Goal: Use online tool/utility: Utilize a website feature to perform a specific function

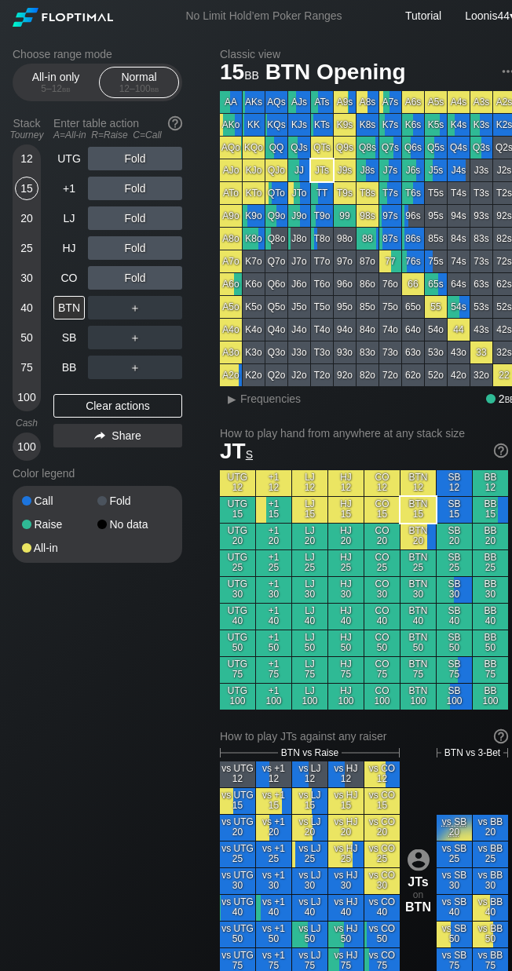
click at [26, 190] on div "15" at bounding box center [27, 189] width 24 height 24
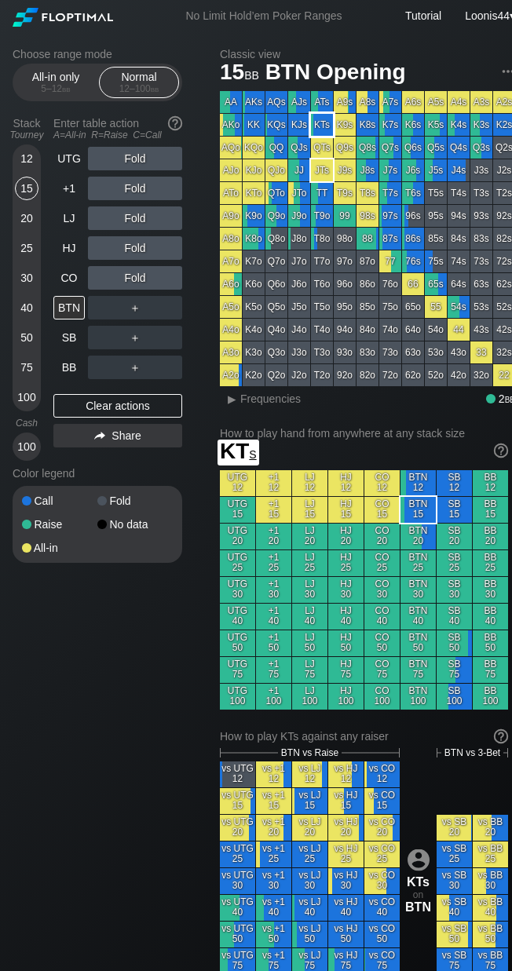
click at [316, 127] on div "KTs" at bounding box center [322, 125] width 22 height 22
click at [207, 315] on div "Choose range mode All-in only 5 – 12 bb Normal 12 – 100 bb Stack Tourney Enter …" at bounding box center [263, 913] width 527 height 1763
click at [163, 310] on div "C ✕" at bounding box center [166, 308] width 31 height 24
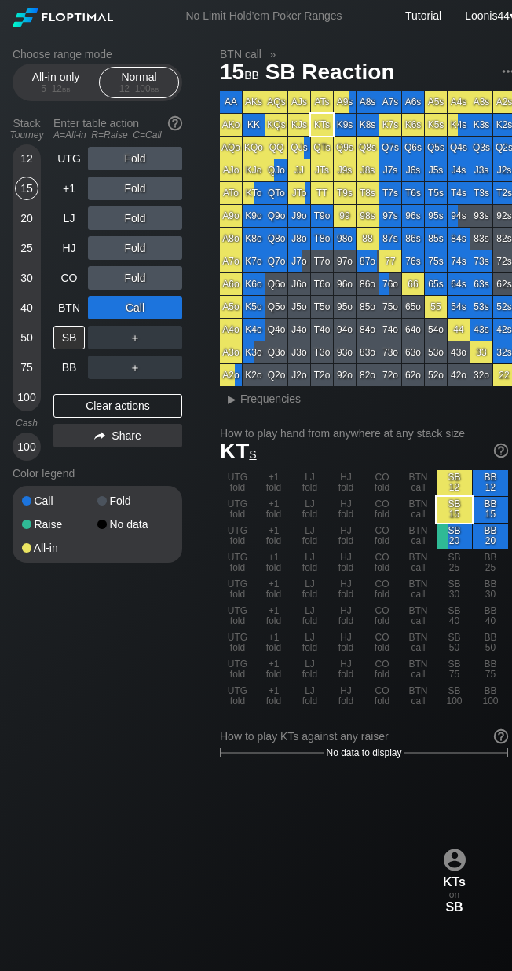
click at [131, 677] on div "Choose range mode All-in only 5 – 12 bb Normal 12 – 100 bb Stack Tourney Enter …" at bounding box center [263, 929] width 527 height 1794
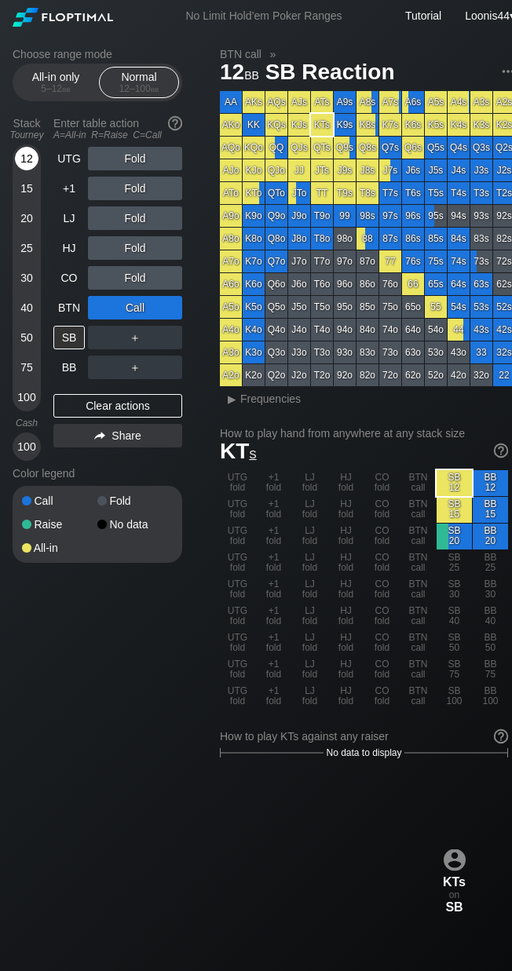
click at [31, 173] on div "12" at bounding box center [27, 162] width 24 height 30
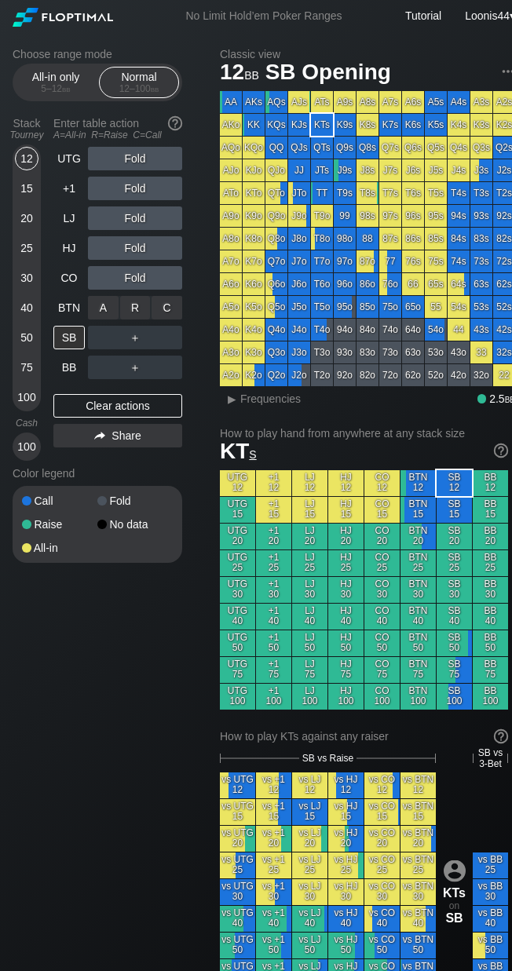
drag, startPoint x: 166, startPoint y: 319, endPoint x: 179, endPoint y: 323, distance: 13.4
click at [170, 308] on div "C ✕" at bounding box center [166, 308] width 31 height 24
click at [175, 662] on div "Choose range mode All-in only 5 – 12 bb Normal 12 – 100 bb Stack Tourney Enter …" at bounding box center [263, 919] width 527 height 1774
click at [64, 624] on div "Choose range mode All-in only 5 – 12 bb Normal 12 – 100 bb Stack Tourney Enter …" at bounding box center [263, 919] width 527 height 1774
click at [70, 290] on div "CO" at bounding box center [70, 278] width 35 height 30
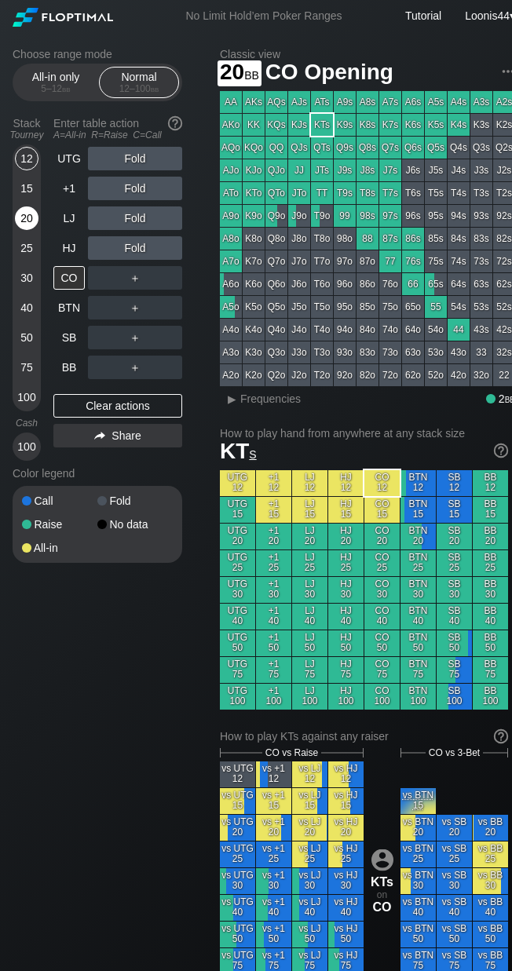
click at [28, 219] on div "20" at bounding box center [27, 218] width 24 height 24
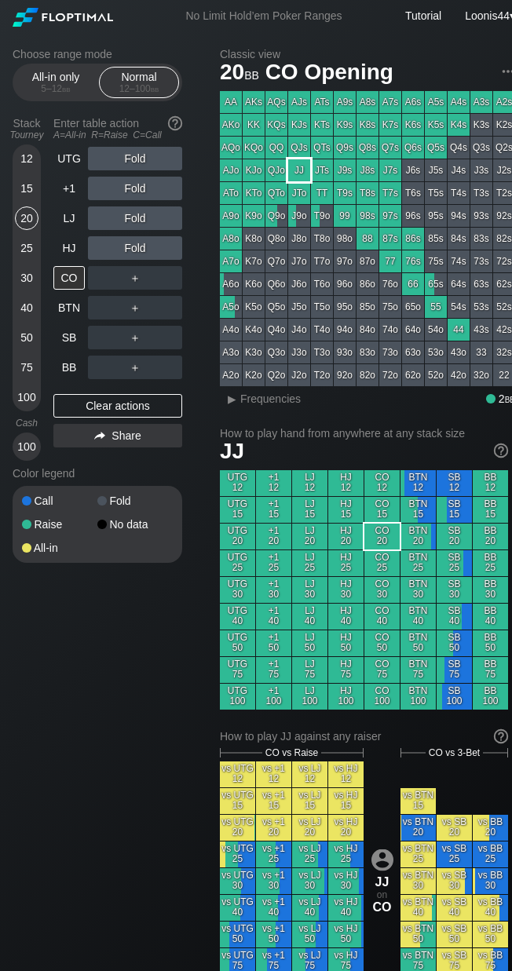
click at [302, 170] on div "JJ" at bounding box center [299, 170] width 22 height 22
click at [200, 278] on div "Choose range mode All-in only 5 – 12 bb Normal 12 – 100 bb Stack Tourney Enter …" at bounding box center [110, 315] width 195 height 535
click at [141, 279] on div "R ✕" at bounding box center [135, 278] width 31 height 24
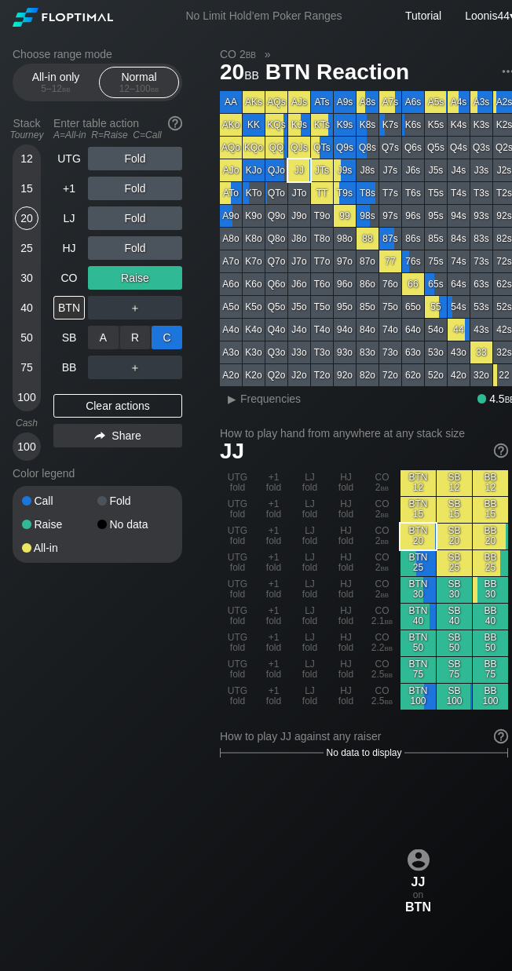
click at [165, 340] on div "C ✕" at bounding box center [166, 338] width 31 height 24
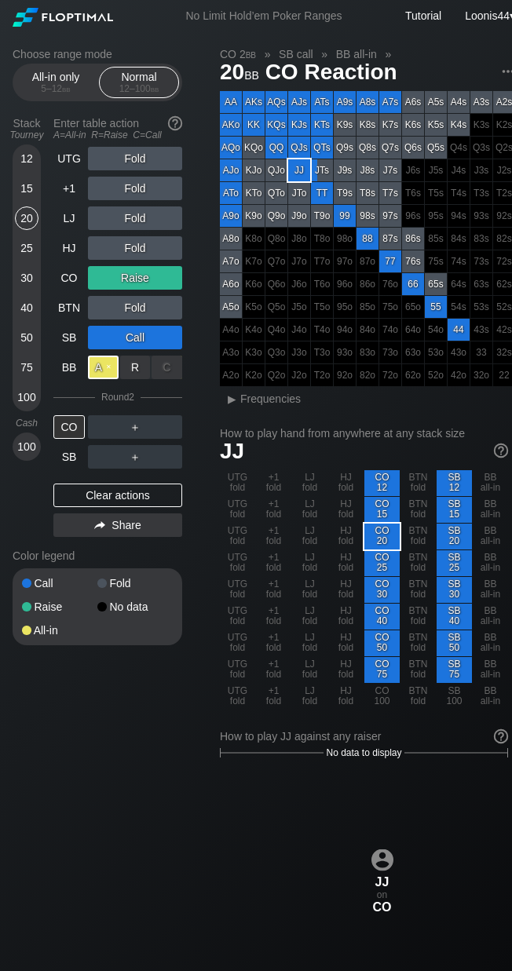
click at [107, 370] on div "A ✕" at bounding box center [103, 368] width 31 height 24
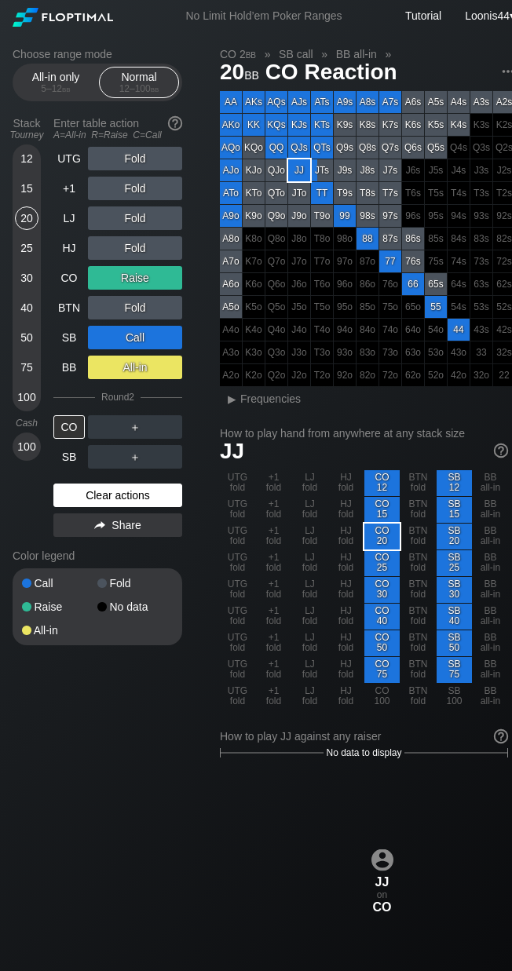
click at [109, 505] on div "Clear actions" at bounding box center [117, 495] width 129 height 24
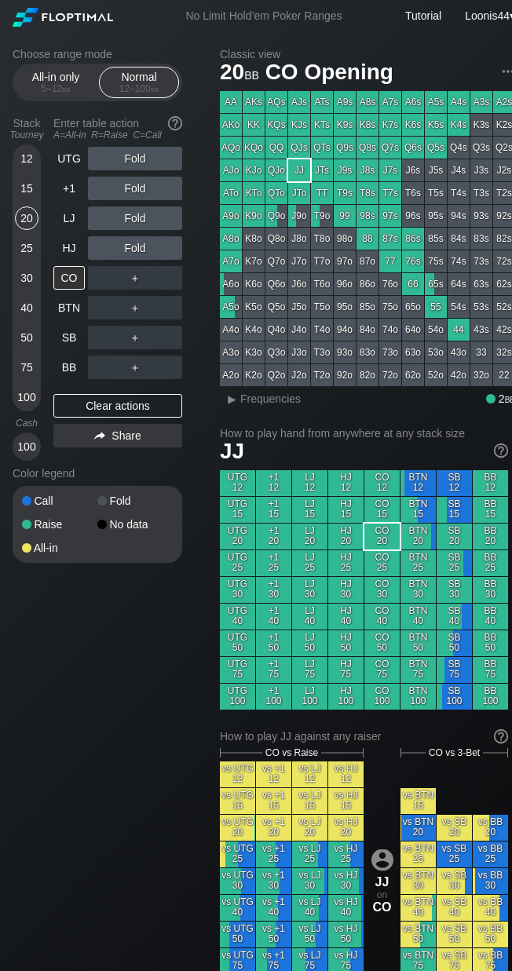
click at [454, 332] on div "44" at bounding box center [458, 330] width 22 height 22
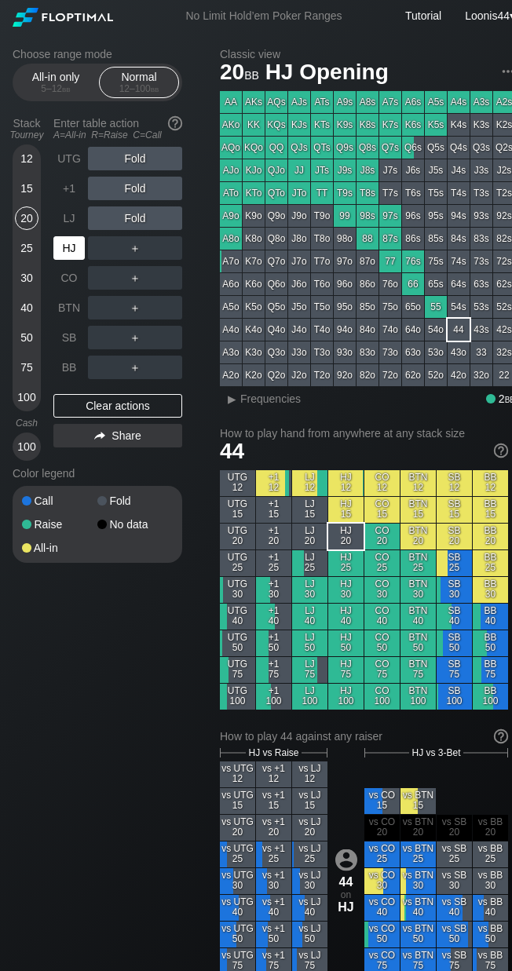
click at [75, 245] on div "HJ" at bounding box center [68, 248] width 31 height 24
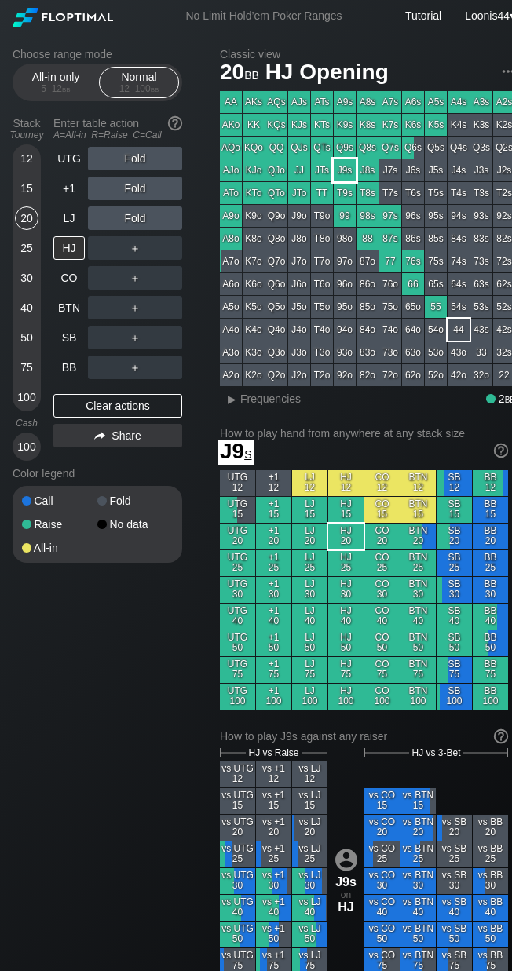
click at [350, 170] on div "J9s" at bounding box center [345, 170] width 22 height 22
click at [199, 253] on div "Choose range mode All-in only 5 – 12 bb Normal 12 – 100 bb Stack Tourney Enter …" at bounding box center [110, 315] width 195 height 535
click at [144, 250] on div "R ✕" at bounding box center [135, 248] width 31 height 24
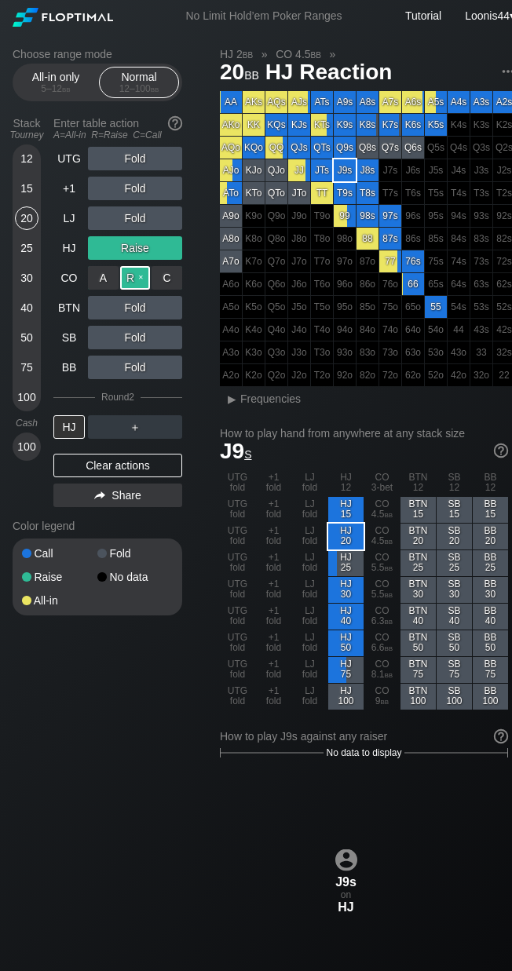
click at [137, 275] on div "R ✕" at bounding box center [135, 278] width 31 height 24
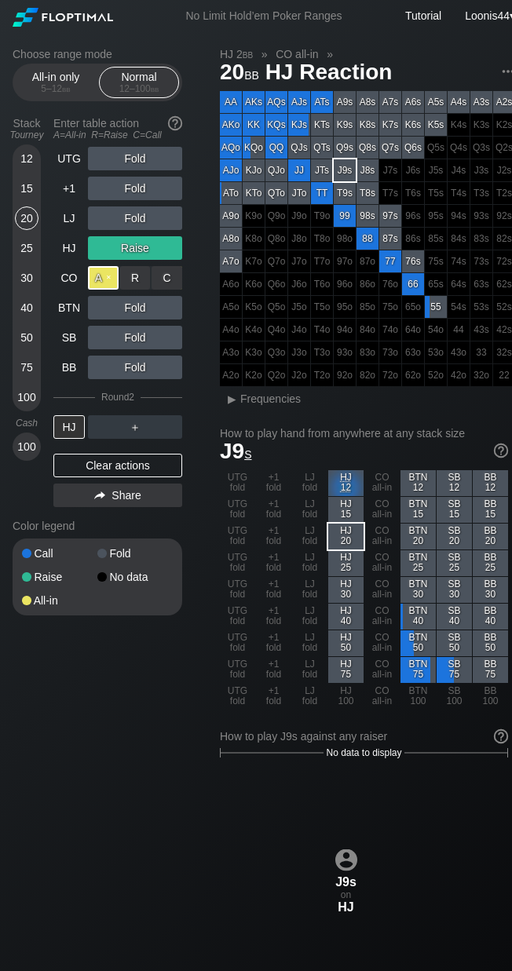
click at [107, 281] on div "A ✕" at bounding box center [103, 278] width 31 height 24
click at [206, 281] on div "Choose range mode All-in only 5 – 12 bb Normal 12 – 100 bb Stack Tourney Enter …" at bounding box center [110, 342] width 195 height 588
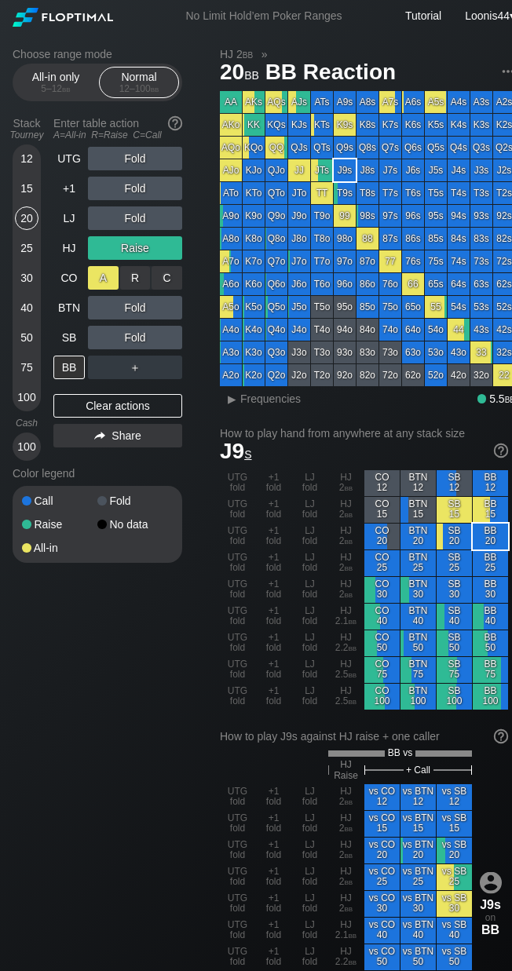
click at [100, 274] on div "A ✕" at bounding box center [103, 278] width 31 height 24
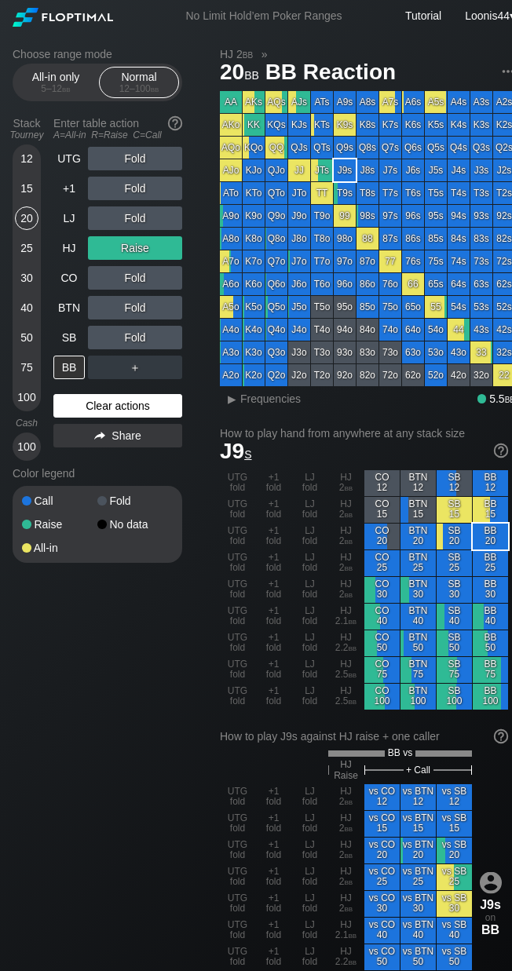
click at [99, 405] on div "Clear actions" at bounding box center [117, 406] width 129 height 24
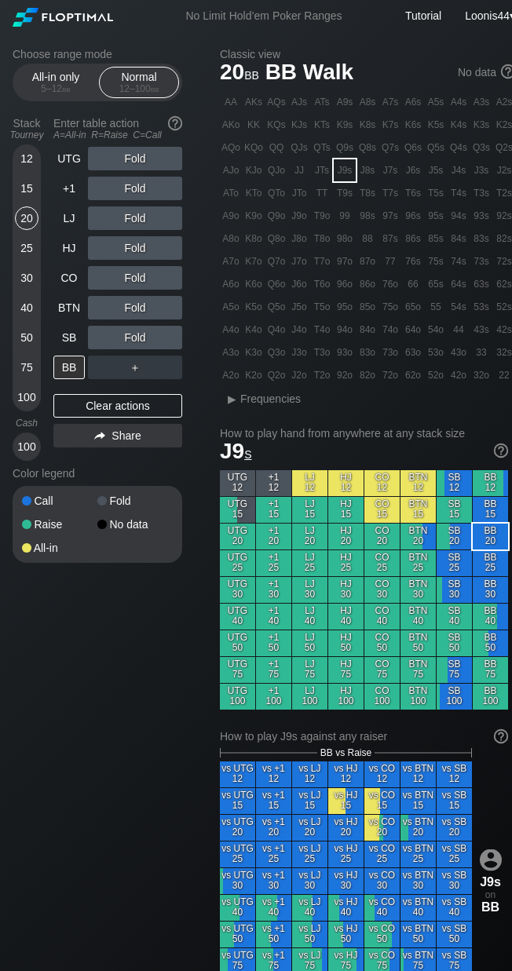
click at [25, 184] on div "15" at bounding box center [27, 189] width 24 height 24
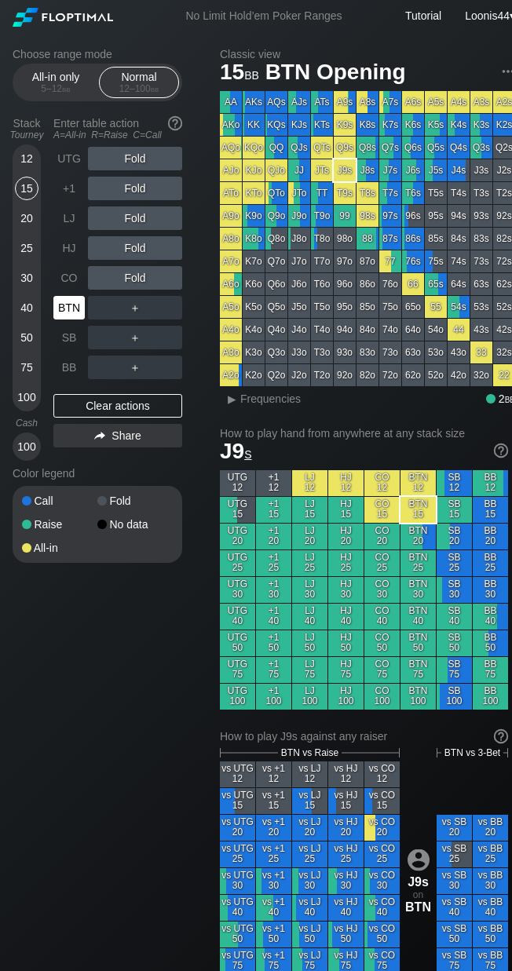
click at [77, 311] on div "BTN" at bounding box center [68, 308] width 31 height 24
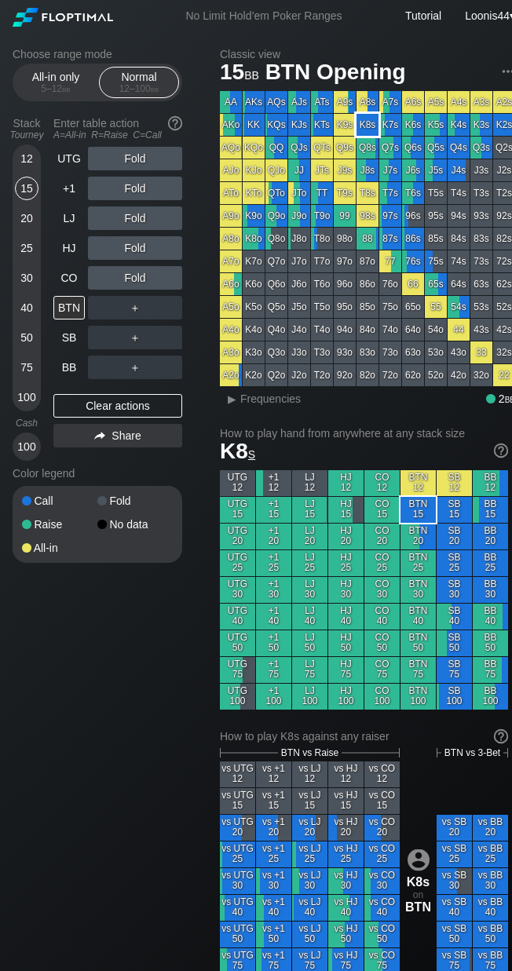
click at [365, 130] on div "K8s" at bounding box center [367, 125] width 22 height 22
click at [186, 311] on div "Choose range mode All-in only 5 – 12 bb Normal 12 – 100 bb Stack Tourney Enter …" at bounding box center [110, 315] width 195 height 535
click at [173, 311] on div "C ✕" at bounding box center [166, 308] width 31 height 24
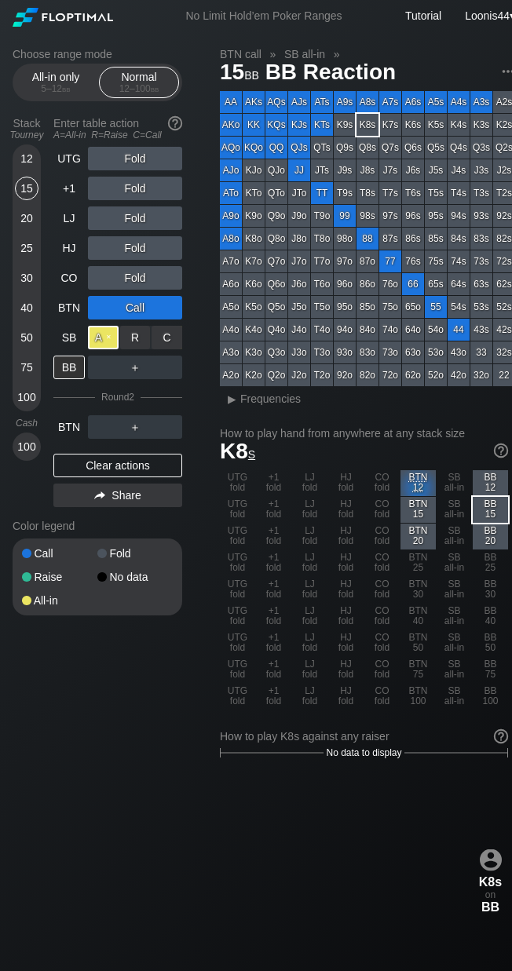
click at [111, 342] on div "A ✕" at bounding box center [103, 338] width 31 height 24
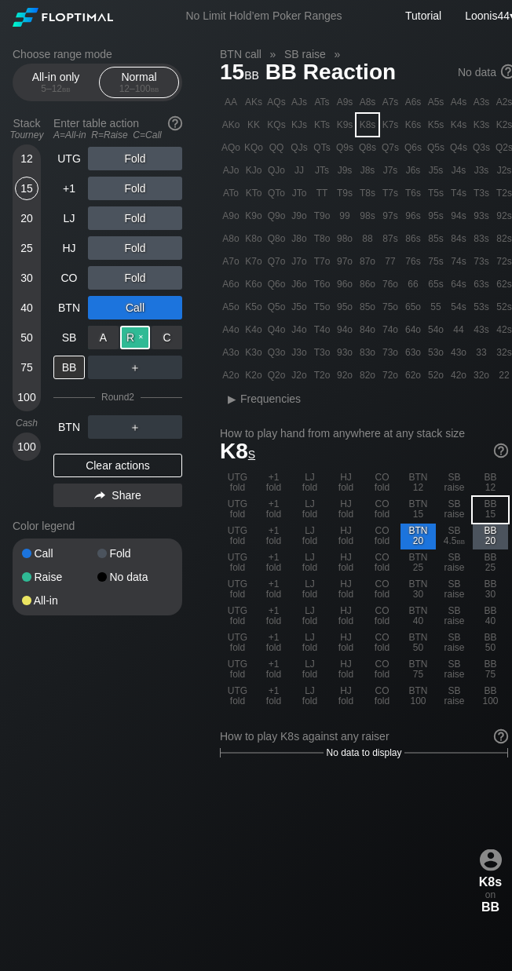
click at [138, 338] on div "R ✕" at bounding box center [135, 338] width 31 height 24
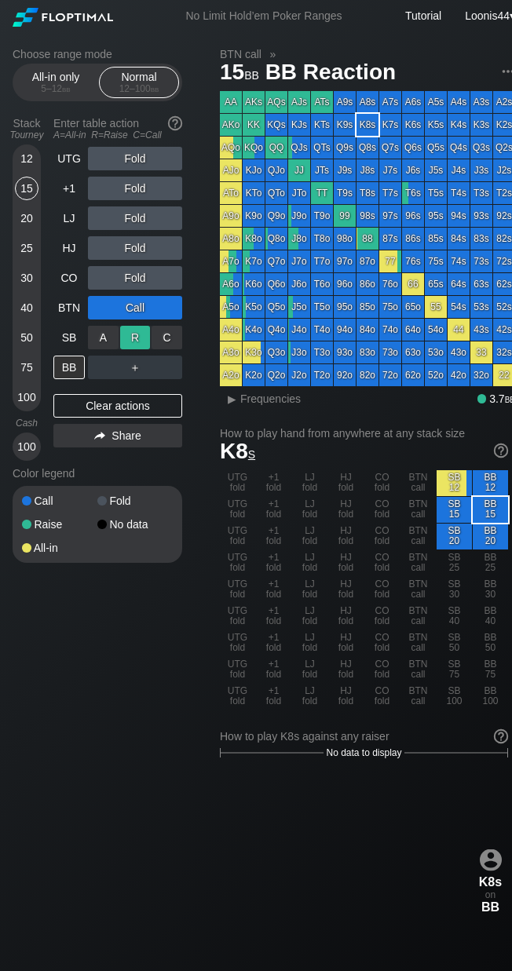
click at [137, 337] on div "R ✕" at bounding box center [135, 338] width 31 height 24
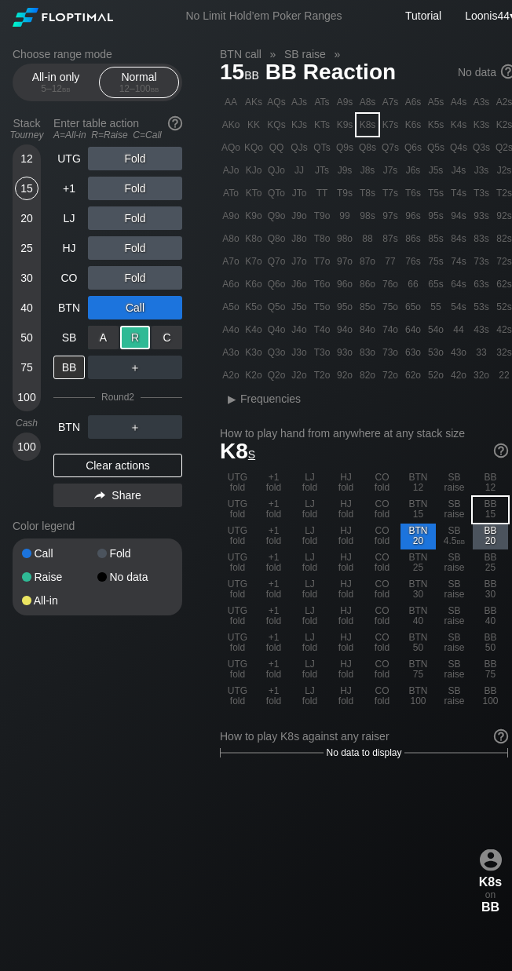
click at [144, 343] on div "R ✕" at bounding box center [135, 338] width 31 height 24
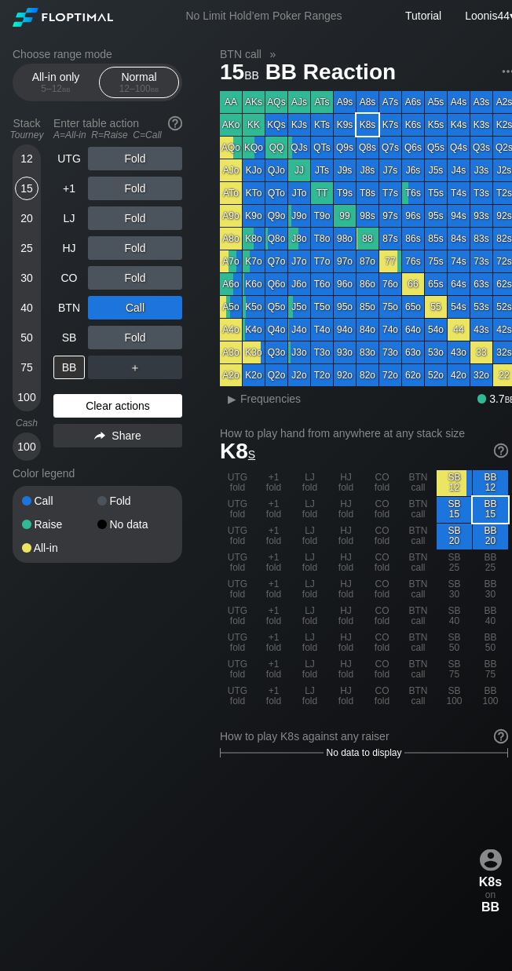
click at [132, 412] on div "Clear actions" at bounding box center [117, 406] width 129 height 24
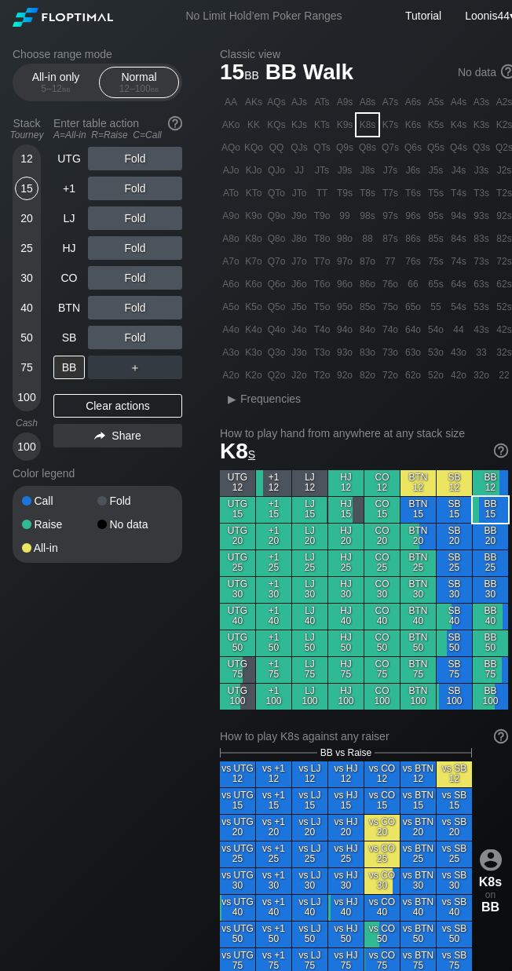
click at [32, 193] on div "15" at bounding box center [27, 189] width 24 height 24
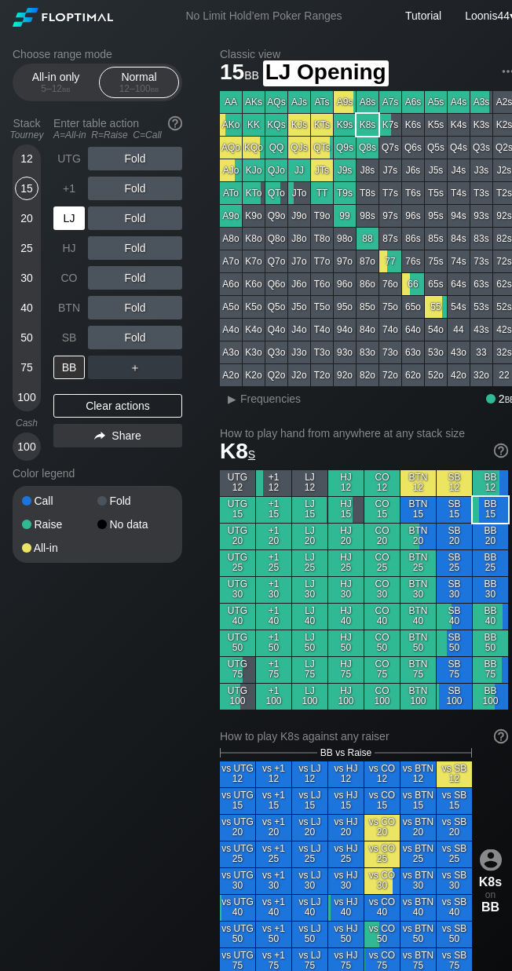
click at [72, 213] on div "LJ" at bounding box center [68, 218] width 31 height 24
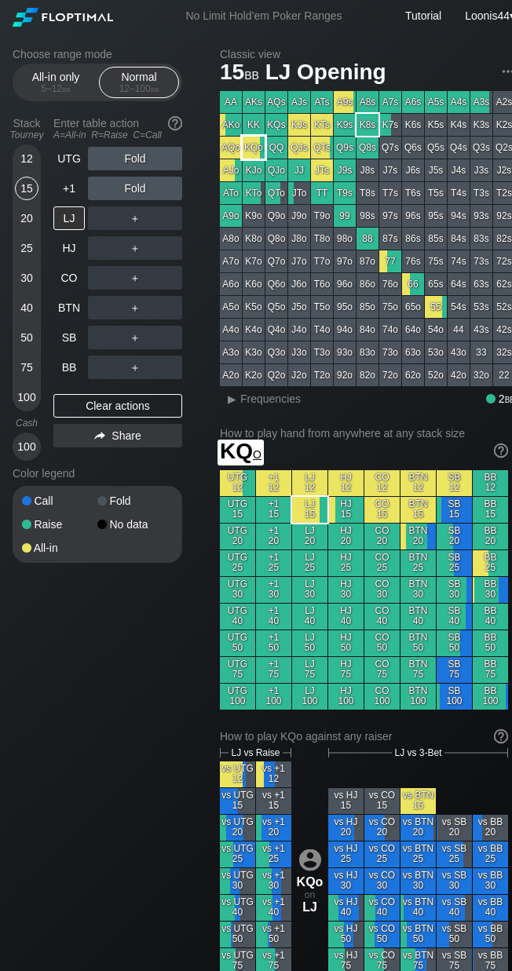
click at [257, 146] on div "KQo" at bounding box center [254, 148] width 22 height 22
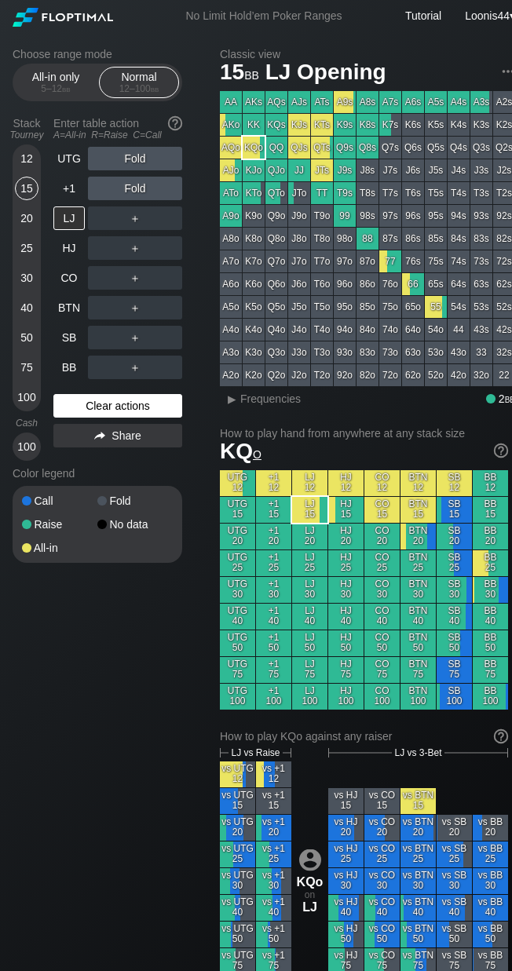
click at [83, 406] on div "Clear actions" at bounding box center [117, 406] width 129 height 24
click at [20, 162] on div "12" at bounding box center [27, 159] width 24 height 24
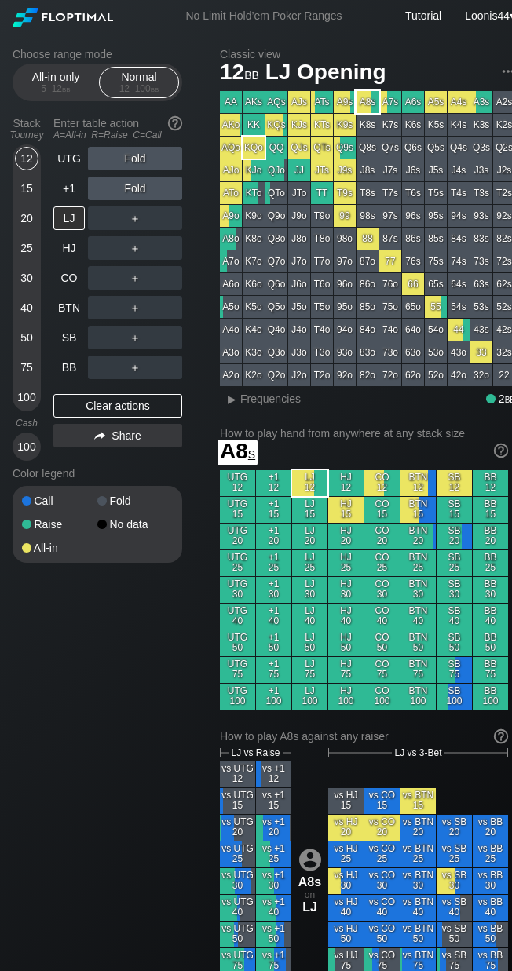
click at [365, 104] on div "A8s" at bounding box center [367, 102] width 22 height 22
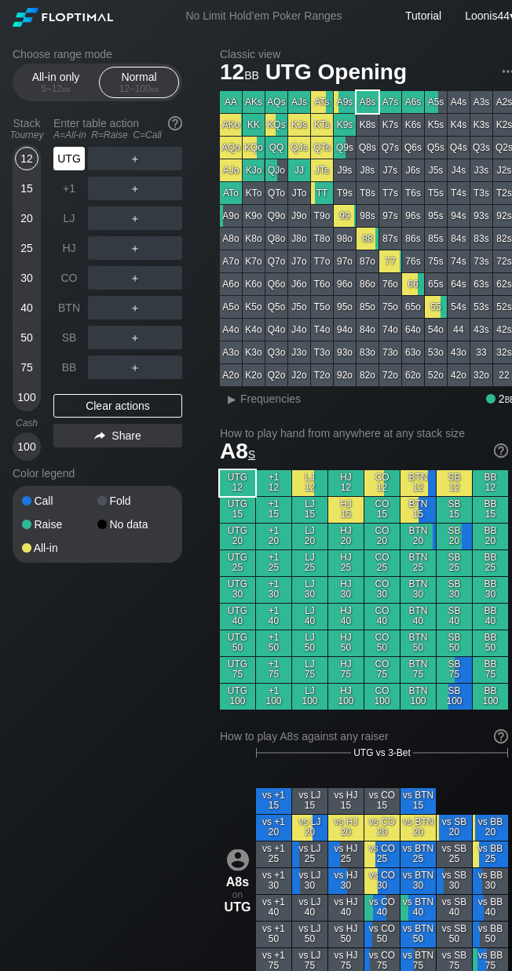
click at [78, 170] on div "UTG" at bounding box center [70, 159] width 35 height 30
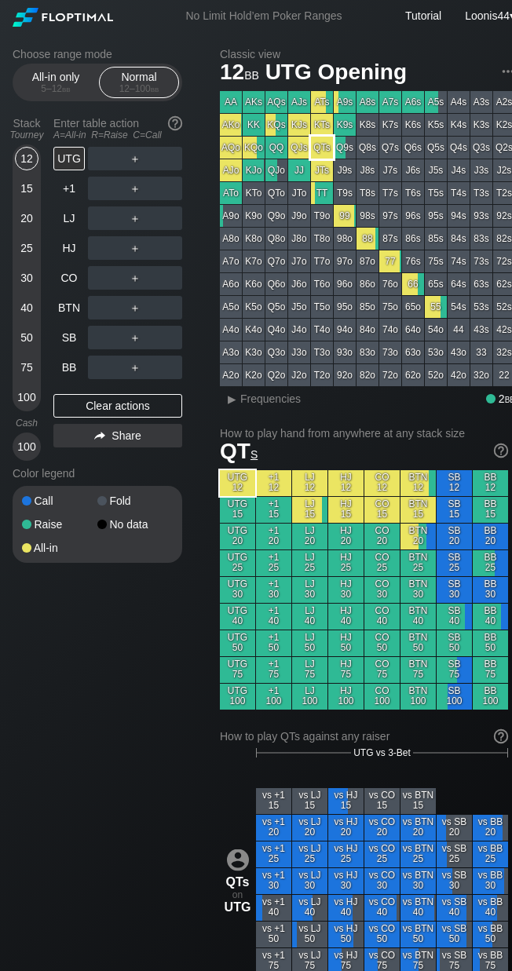
click at [321, 152] on div "QTs" at bounding box center [322, 148] width 22 height 22
click at [64, 345] on div "SB" at bounding box center [68, 338] width 31 height 24
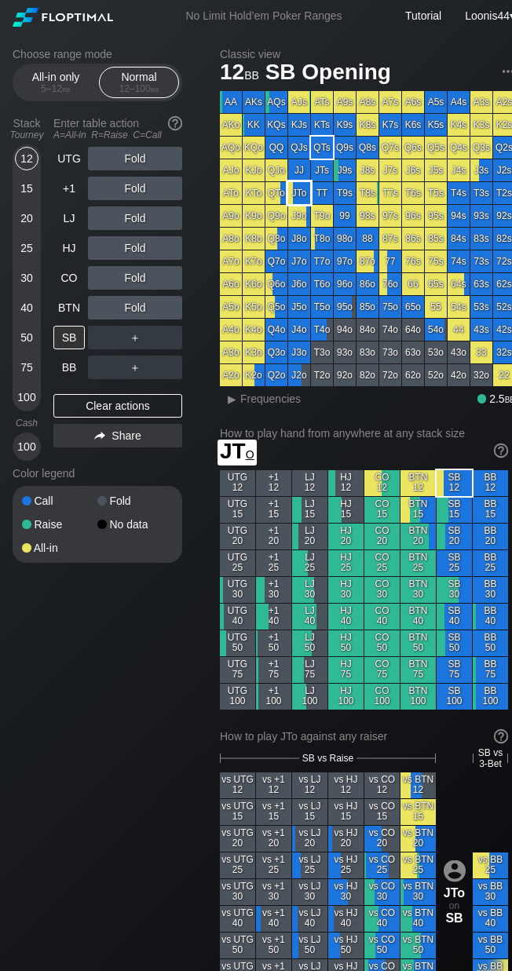
click at [303, 188] on div "JTo" at bounding box center [299, 193] width 22 height 22
click at [199, 337] on div "Choose range mode All-in only 5 – 12 bb Normal 12 – 100 bb Stack Tourney Enter …" at bounding box center [110, 315] width 195 height 535
drag, startPoint x: 179, startPoint y: 338, endPoint x: 165, endPoint y: 337, distance: 14.1
click at [165, 337] on div "C ✕" at bounding box center [166, 338] width 31 height 24
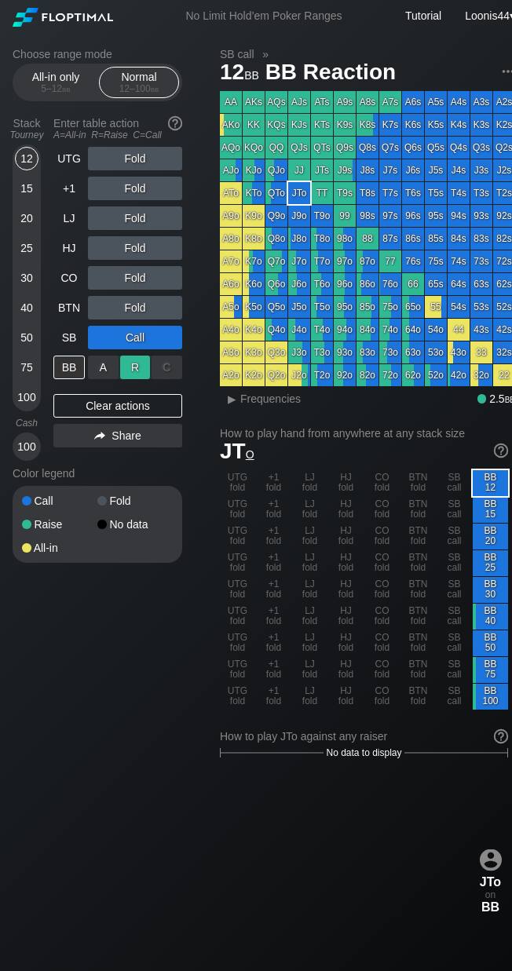
click at [126, 374] on div "R ✕" at bounding box center [135, 368] width 31 height 24
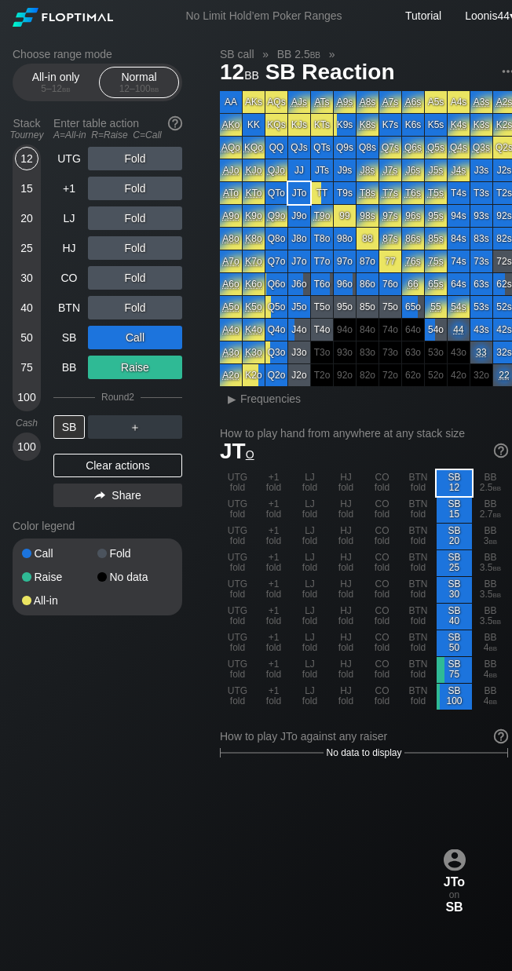
click at [91, 458] on div "Clear actions" at bounding box center [117, 466] width 129 height 24
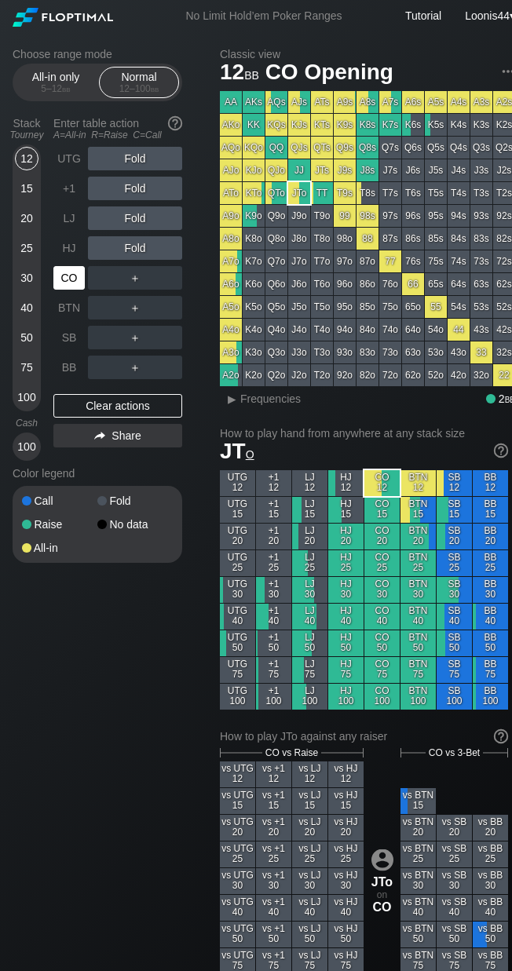
click at [71, 280] on div "CO" at bounding box center [68, 278] width 31 height 24
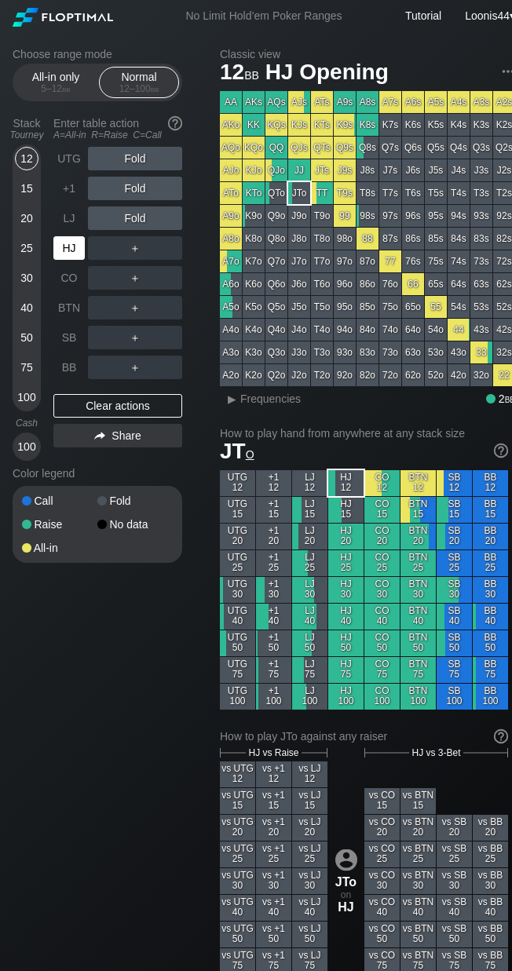
click at [68, 255] on div "HJ" at bounding box center [68, 248] width 31 height 24
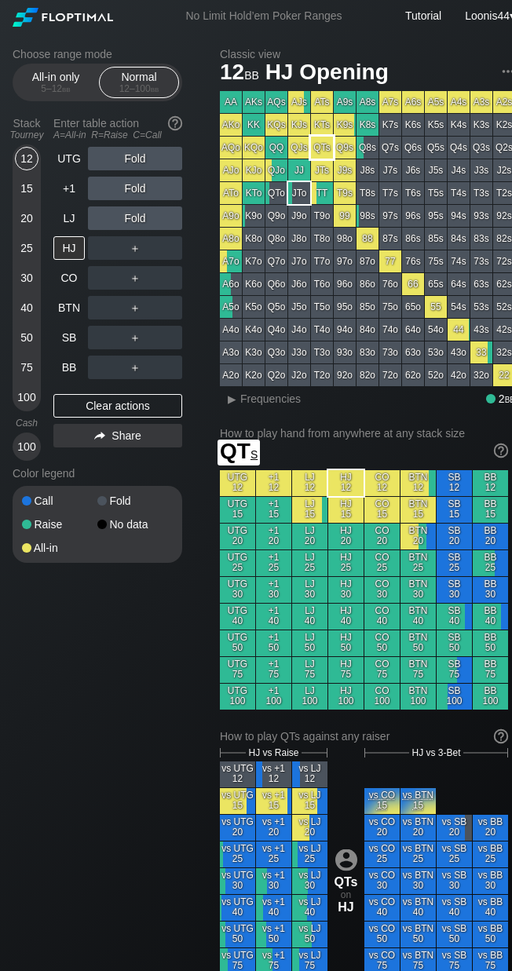
click at [323, 135] on div "AA AKs AQs AJs ATs A9s A8s A7s A6s A5s A4s A3s A2s AKo KK KQs KJs KTs K9s K8s K…" at bounding box center [367, 238] width 295 height 295
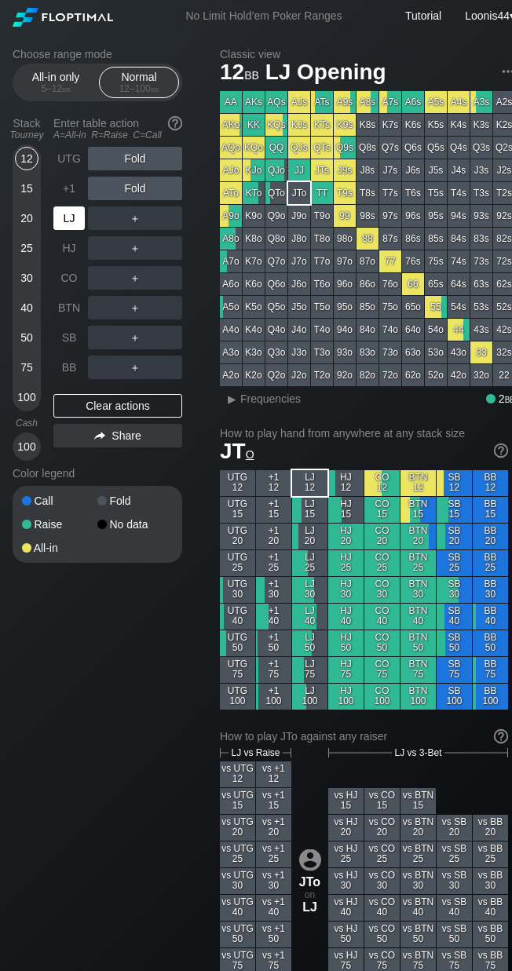
click at [71, 221] on div "LJ" at bounding box center [68, 218] width 31 height 24
click at [56, 726] on div "Choose range mode All-in only 5 – 12 bb Normal 12 – 100 bb Stack Tourney Enter …" at bounding box center [263, 913] width 527 height 1763
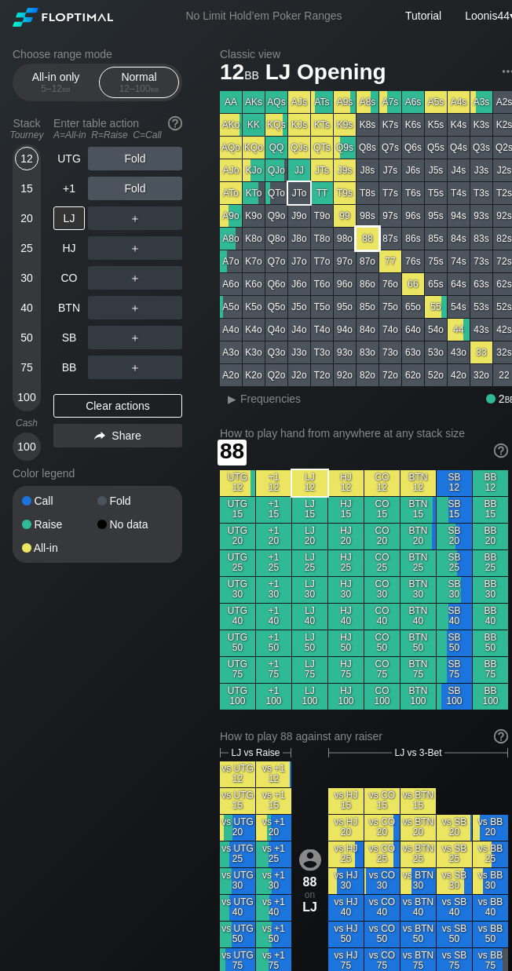
click at [371, 236] on div "88" at bounding box center [367, 239] width 22 height 22
click at [59, 374] on div "BB" at bounding box center [68, 368] width 31 height 24
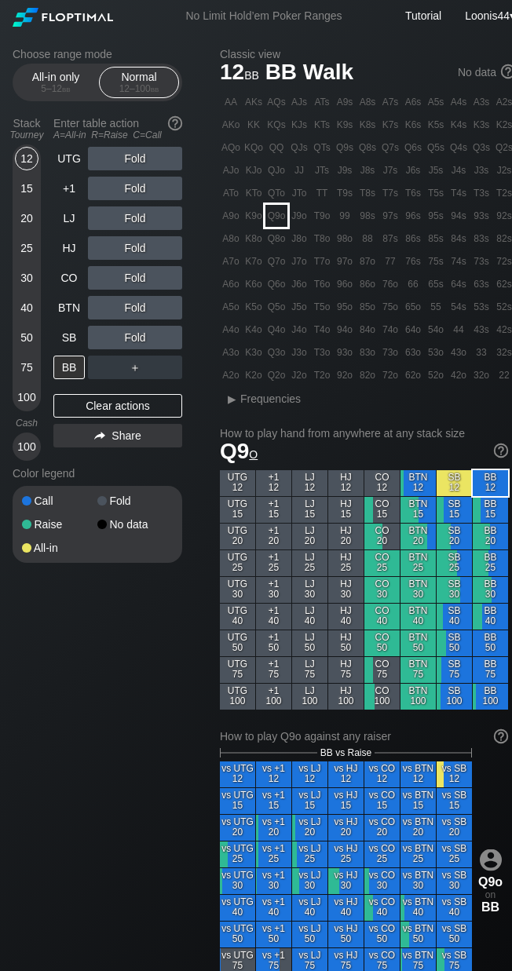
click at [281, 221] on div "Q9o" at bounding box center [276, 216] width 22 height 22
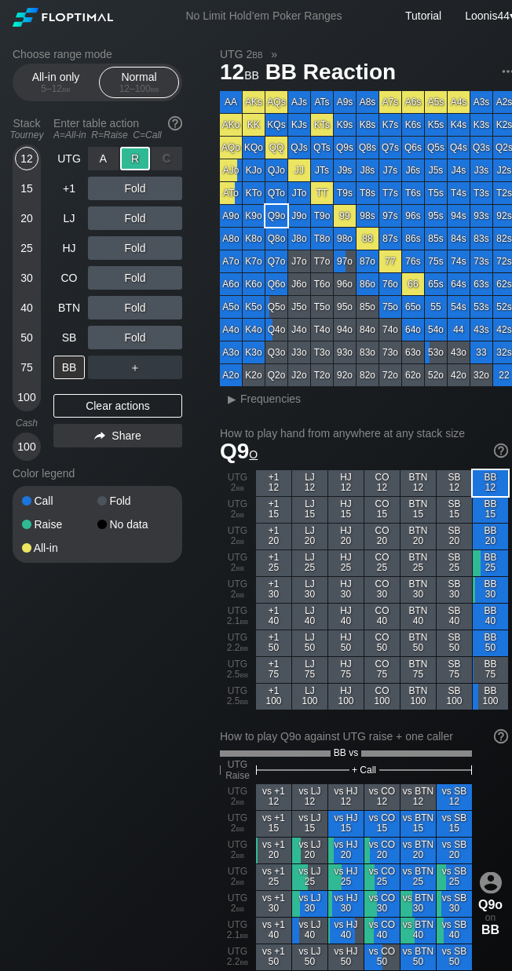
click at [136, 151] on div "R ✕" at bounding box center [135, 159] width 31 height 24
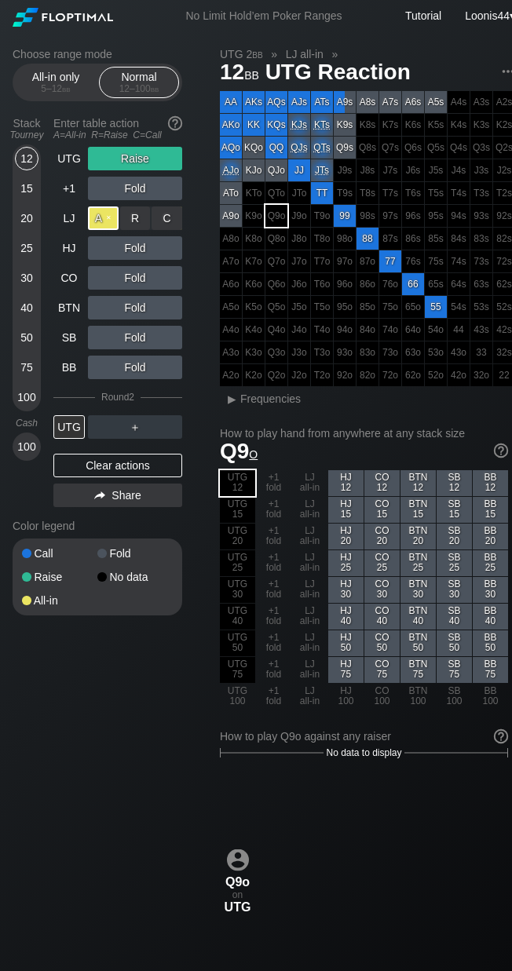
click at [105, 220] on div "A ✕" at bounding box center [103, 218] width 31 height 24
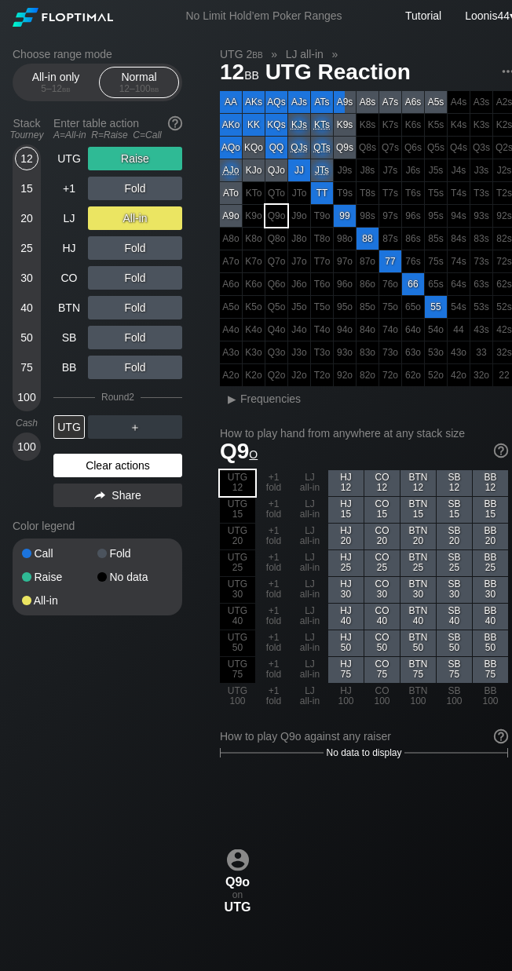
click at [103, 464] on div "Clear actions" at bounding box center [117, 466] width 129 height 24
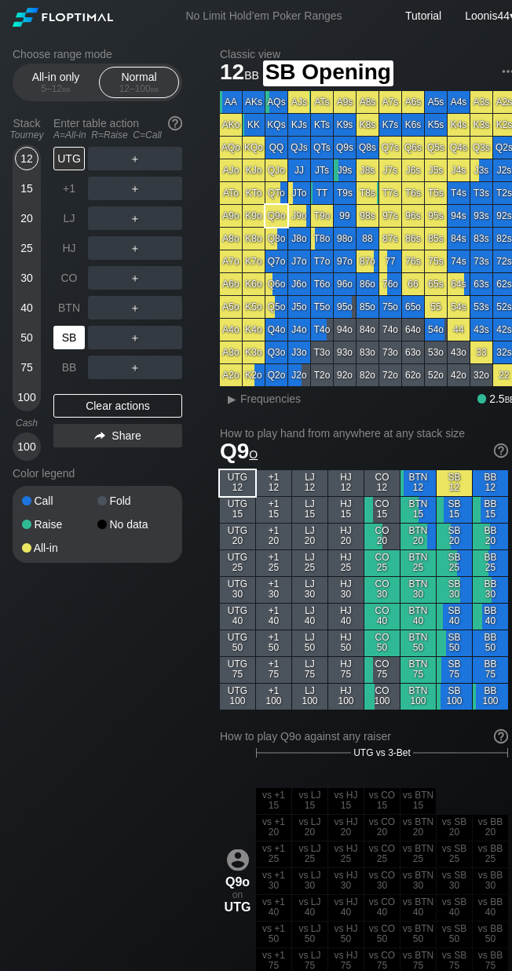
click at [70, 333] on div "SB" at bounding box center [68, 338] width 31 height 24
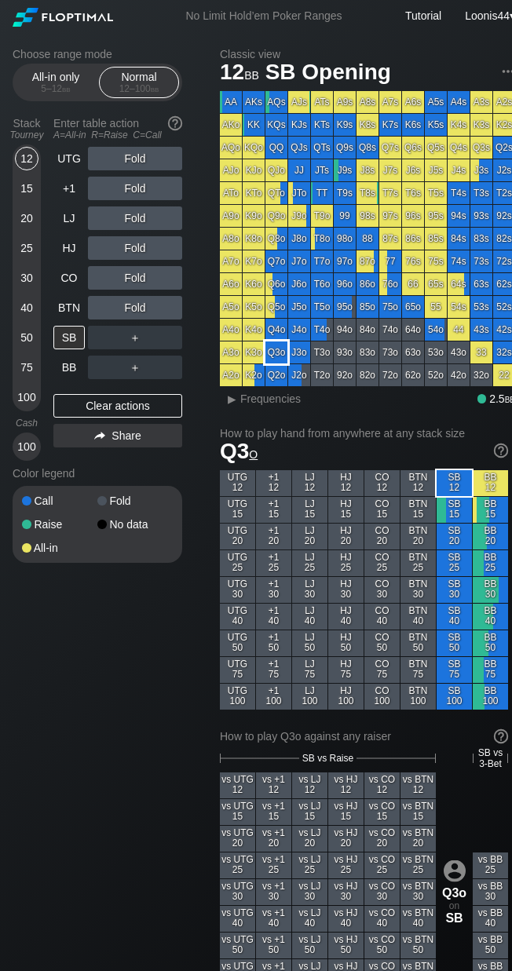
click at [279, 356] on div "Q3o" at bounding box center [276, 352] width 22 height 22
click at [170, 337] on div "C ✕" at bounding box center [166, 338] width 31 height 24
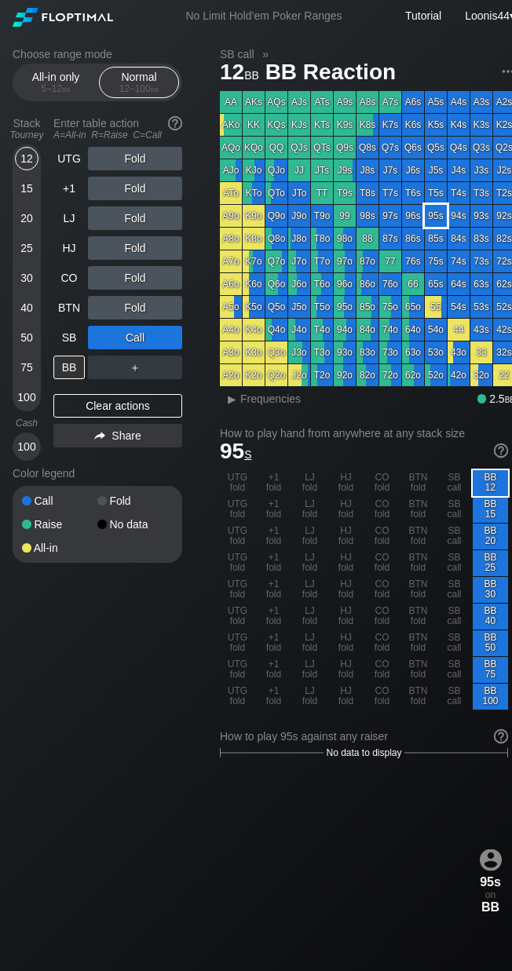
click at [446, 205] on div "95s" at bounding box center [436, 216] width 22 height 22
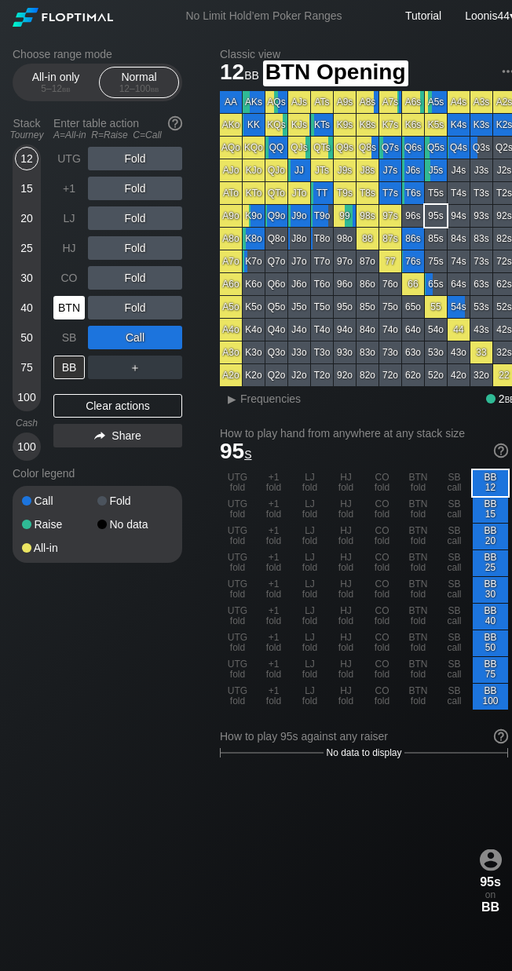
click at [77, 313] on div "BTN" at bounding box center [68, 308] width 31 height 24
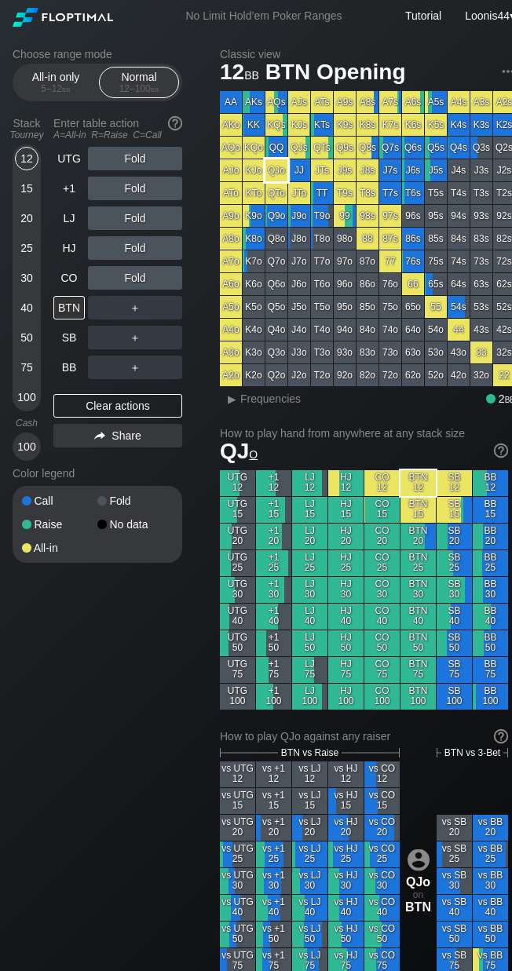
click at [272, 170] on div "QJo" at bounding box center [276, 170] width 22 height 22
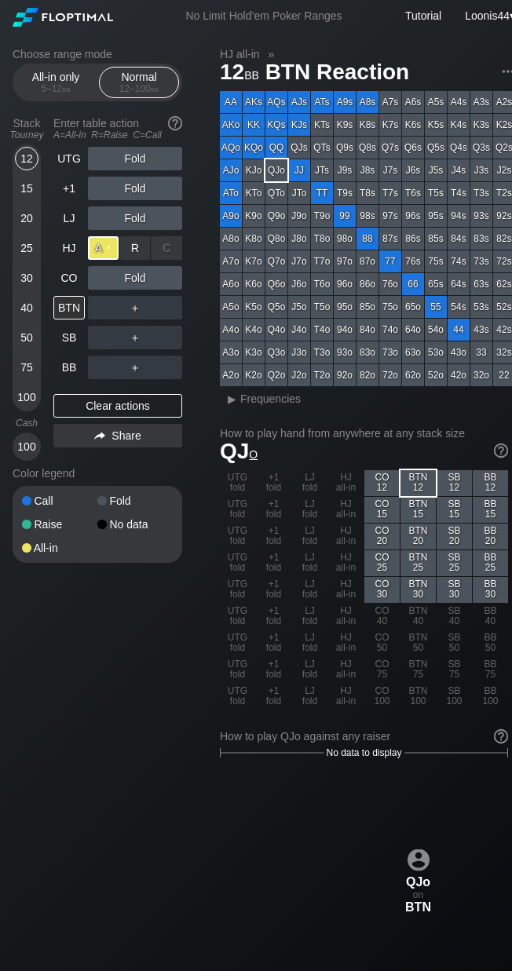
click at [110, 250] on div "A ✕" at bounding box center [103, 248] width 31 height 24
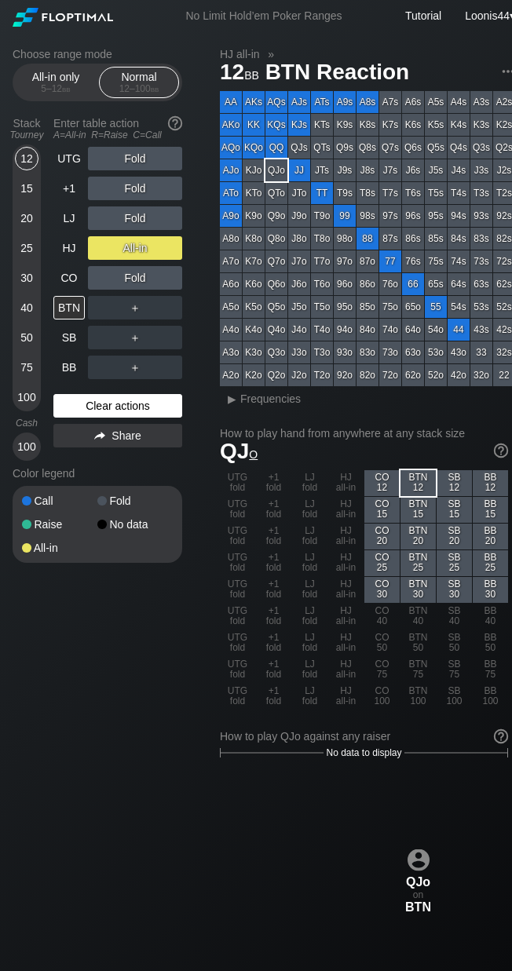
click at [98, 397] on div "Clear actions" at bounding box center [117, 406] width 129 height 24
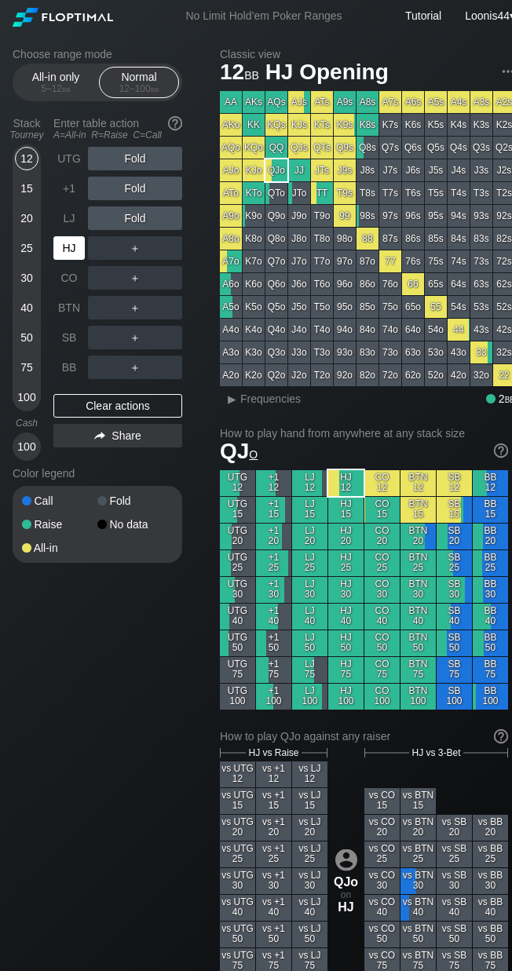
click at [74, 247] on div "HJ" at bounding box center [68, 248] width 31 height 24
click at [78, 223] on div "LJ" at bounding box center [68, 218] width 31 height 24
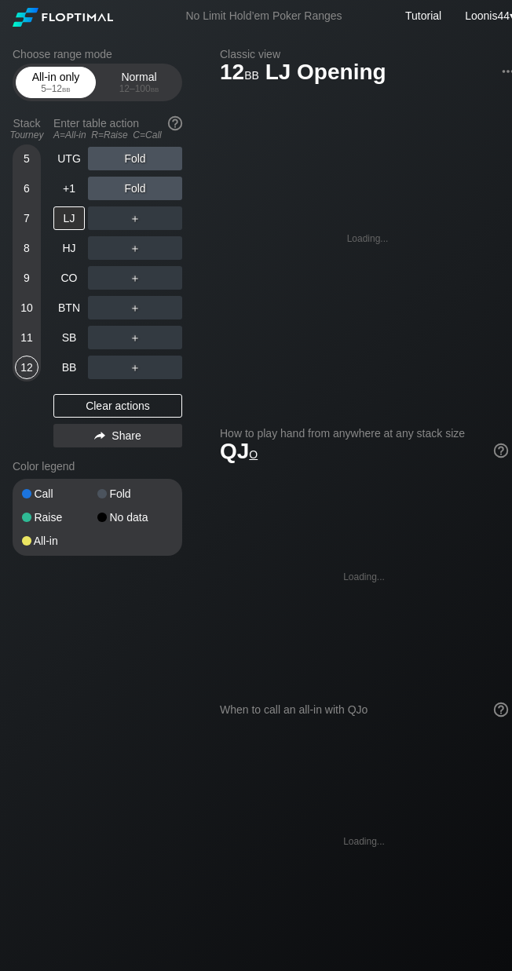
click at [32, 82] on div "All-in only 5 – 12 bb" at bounding box center [56, 82] width 72 height 30
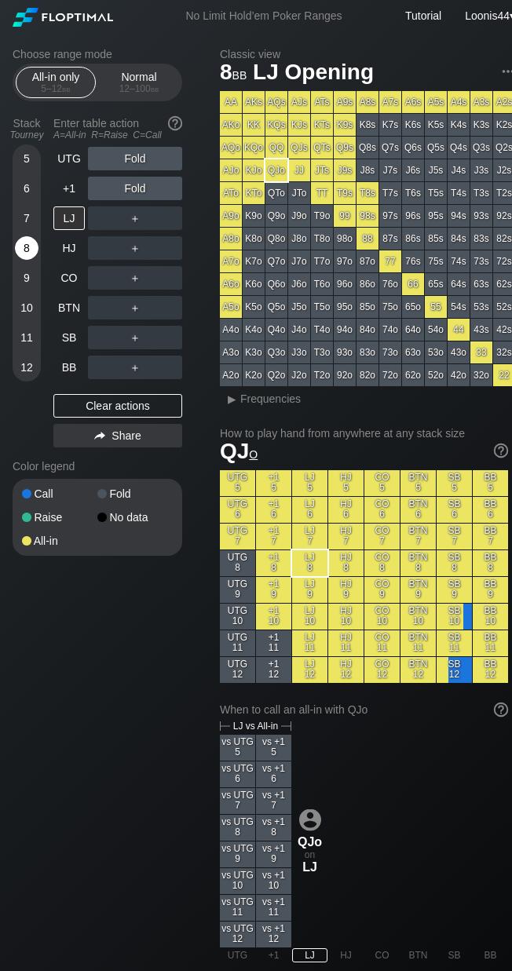
click at [33, 256] on div "8" at bounding box center [27, 248] width 24 height 24
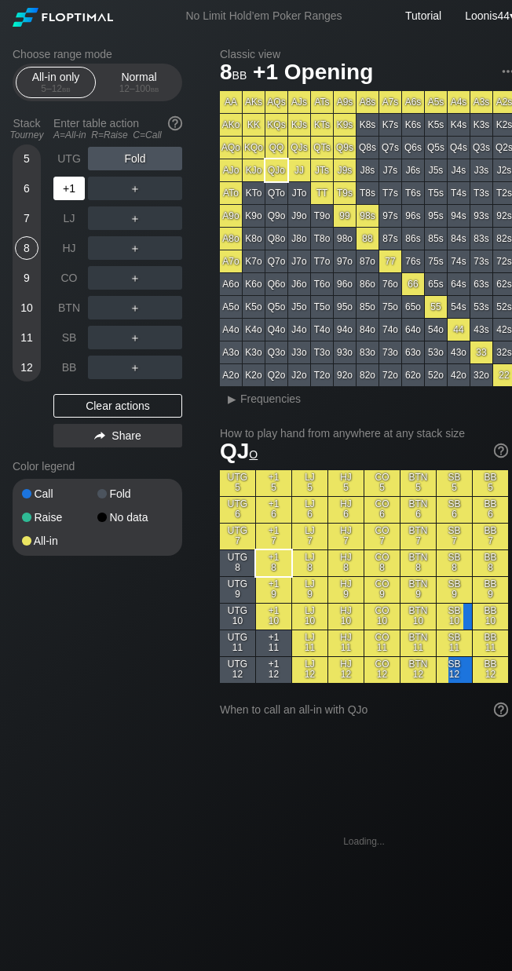
click at [63, 195] on div "+1" at bounding box center [68, 189] width 31 height 24
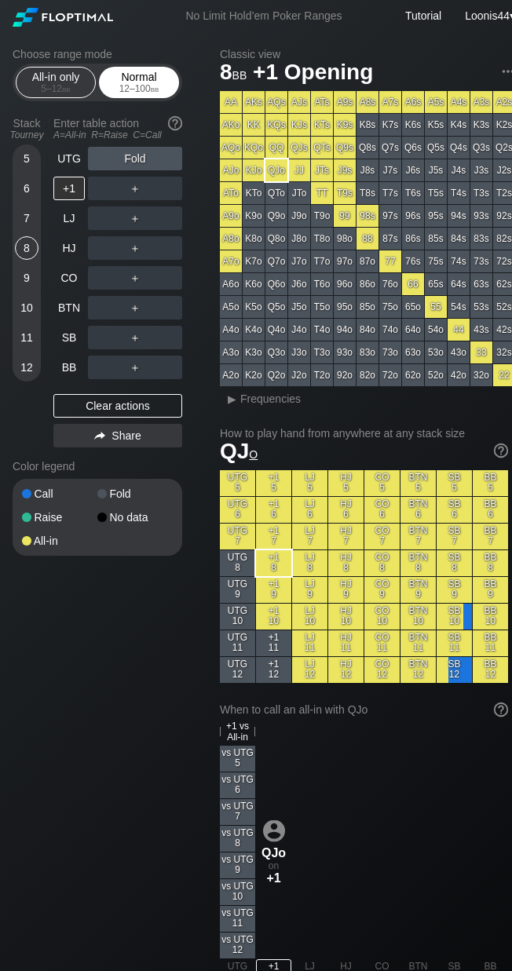
click at [138, 84] on div "12 – 100 bb" at bounding box center [139, 88] width 66 height 11
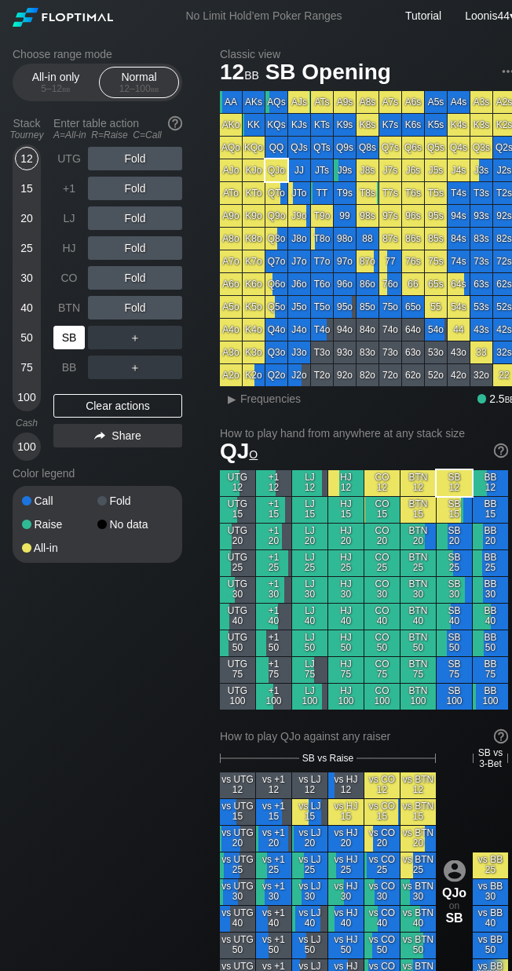
click at [78, 344] on div "SB" at bounding box center [68, 338] width 31 height 24
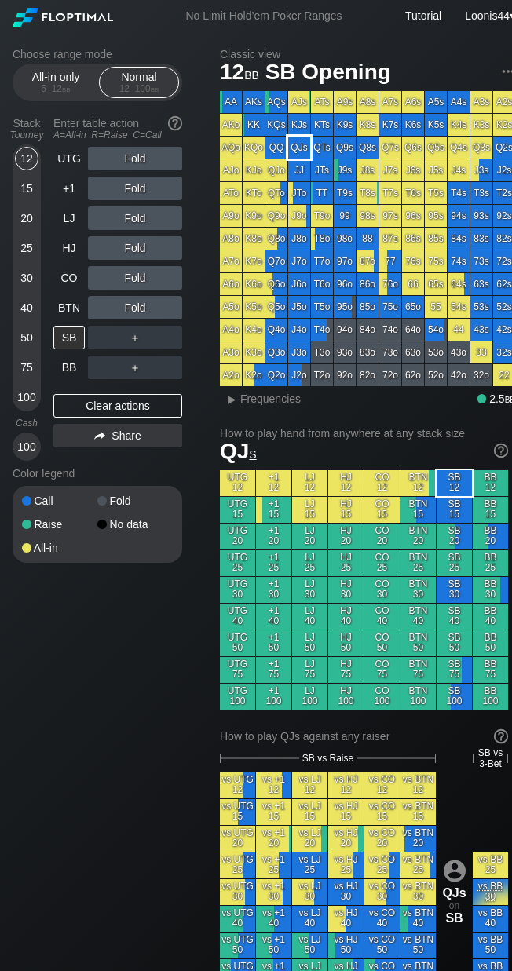
click at [308, 152] on div "QJs" at bounding box center [299, 148] width 22 height 22
click at [72, 317] on div "BTN" at bounding box center [68, 308] width 31 height 24
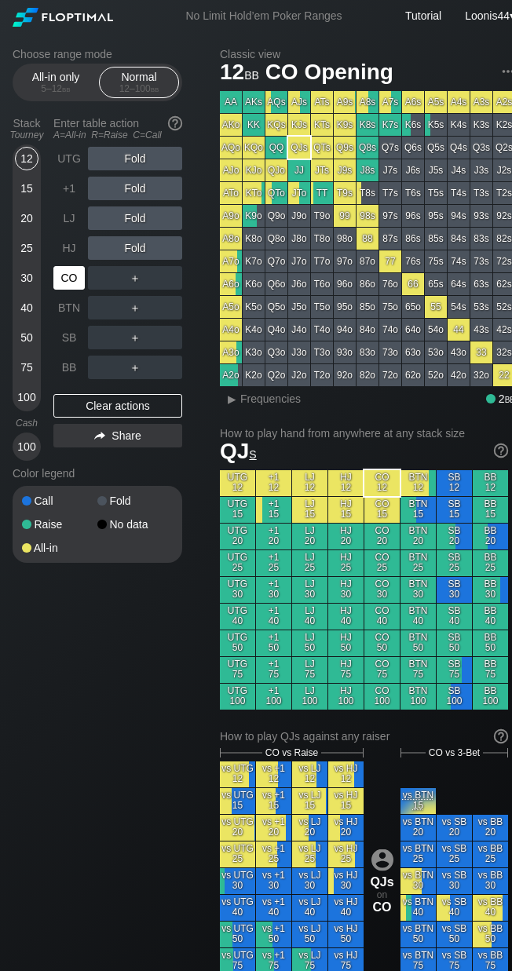
click at [68, 272] on div "CO" at bounding box center [68, 278] width 31 height 24
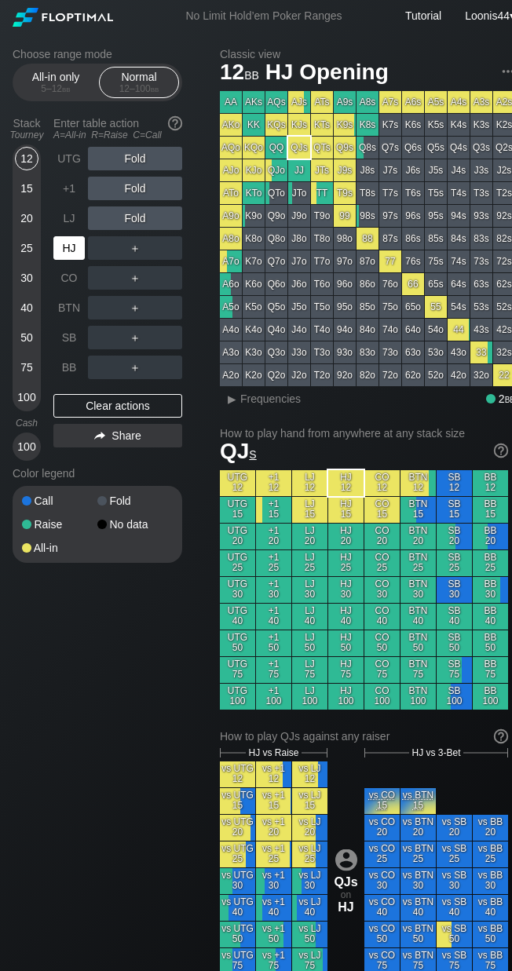
click at [74, 240] on div "HJ" at bounding box center [68, 248] width 31 height 24
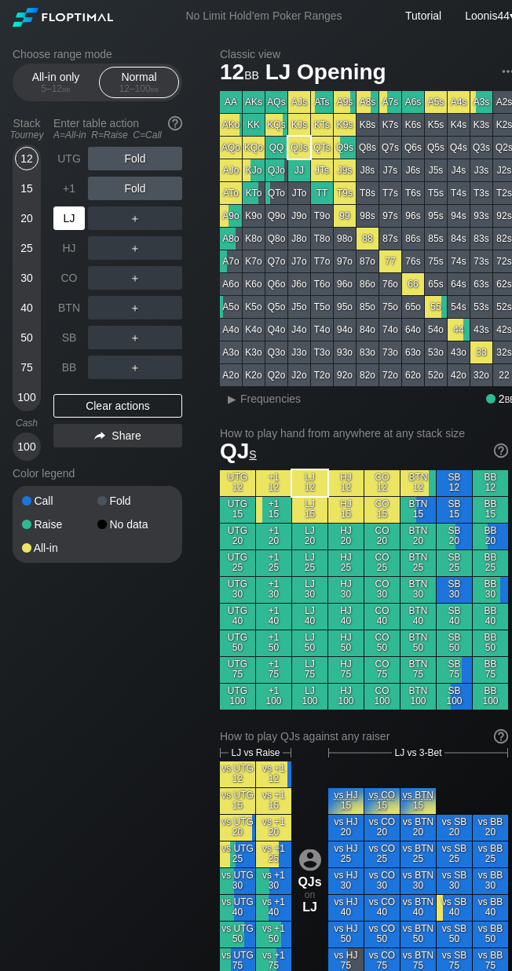
click at [73, 217] on div "LJ" at bounding box center [68, 218] width 31 height 24
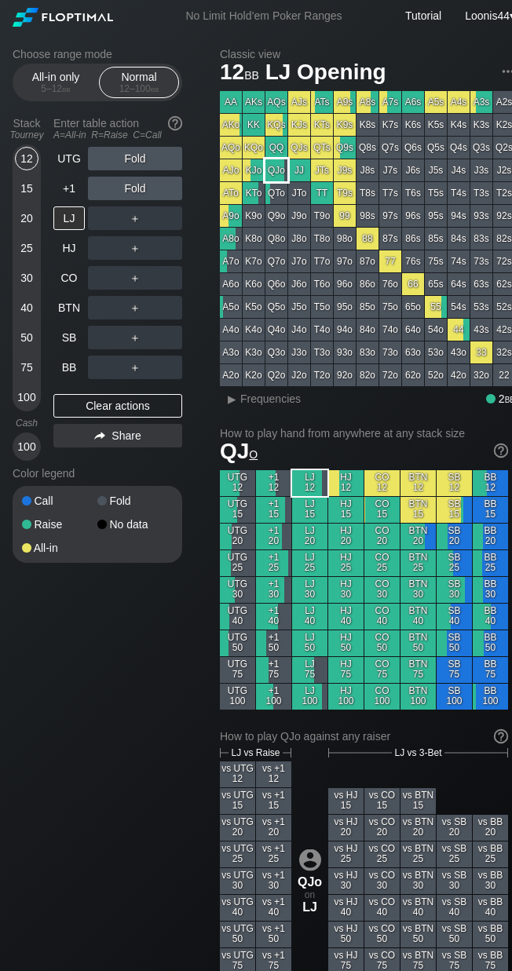
click at [285, 180] on div "QJo" at bounding box center [276, 170] width 22 height 22
click at [113, 161] on div "A ✕" at bounding box center [103, 159] width 31 height 24
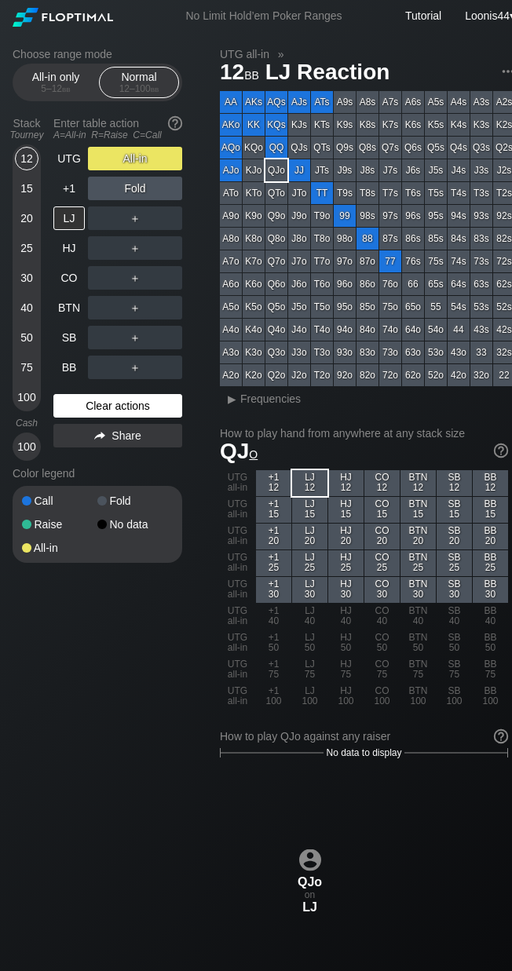
click at [143, 396] on div "Clear actions" at bounding box center [117, 406] width 129 height 24
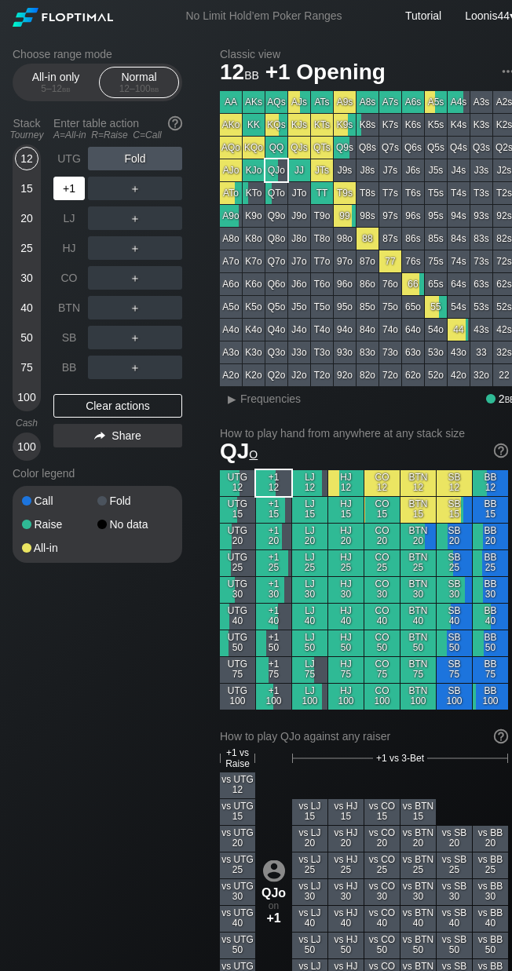
click at [58, 195] on div "+1" at bounding box center [68, 189] width 31 height 24
click at [74, 163] on div "UTG" at bounding box center [68, 159] width 31 height 24
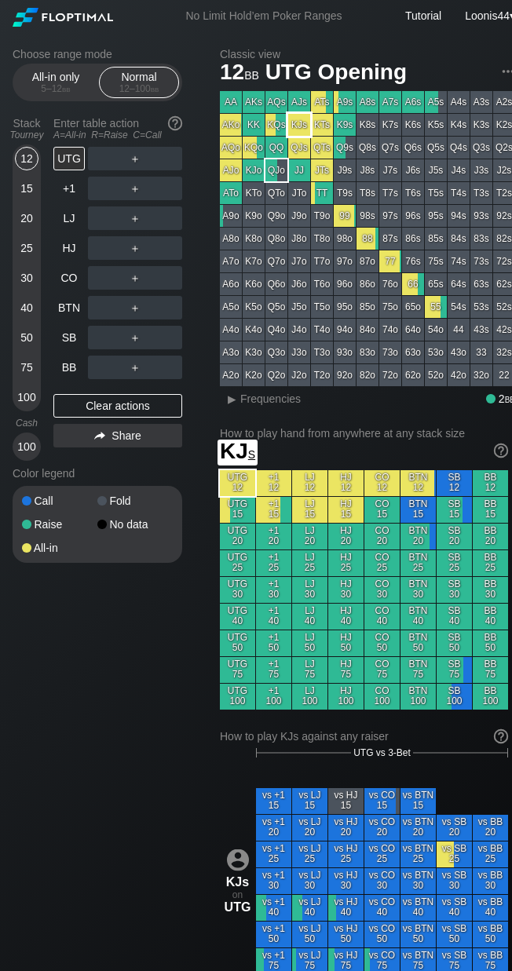
click at [304, 130] on div "KJs" at bounding box center [299, 125] width 22 height 22
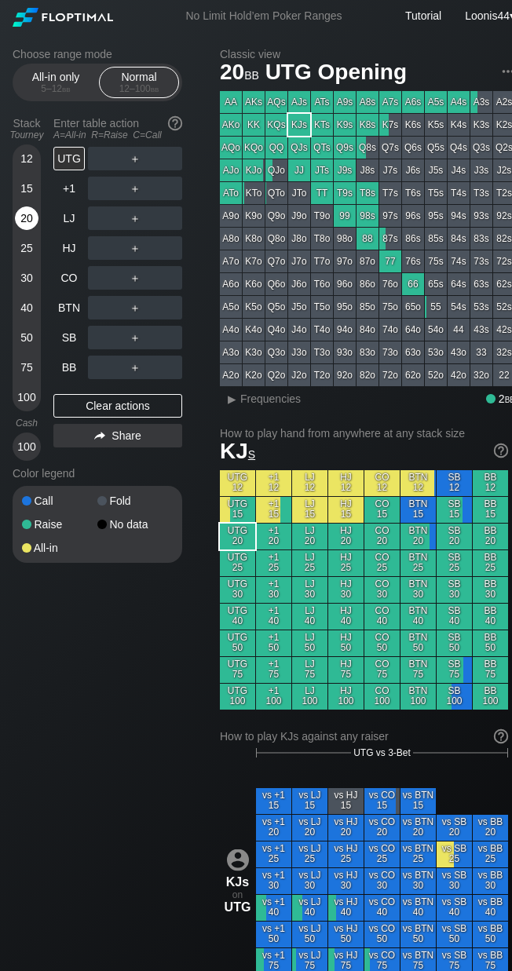
click at [24, 221] on div "20" at bounding box center [27, 218] width 24 height 24
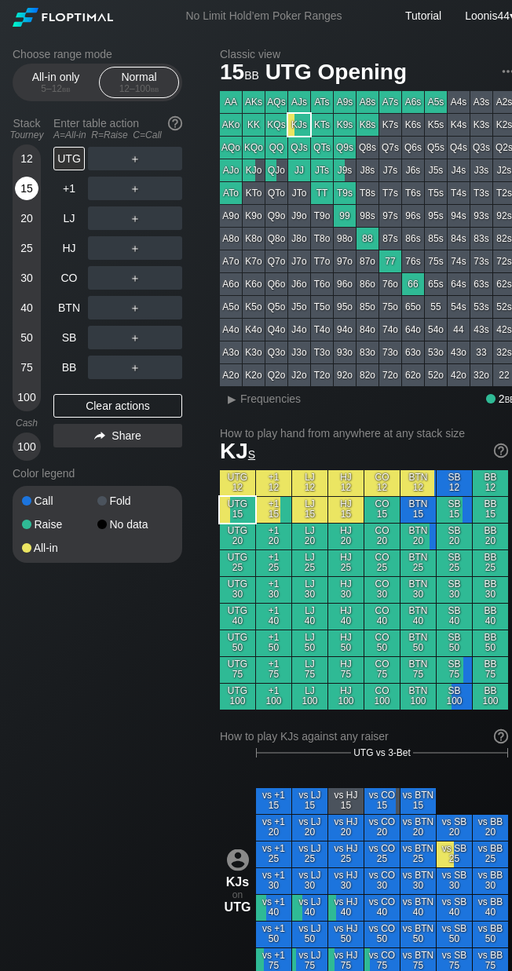
click at [26, 190] on div "15" at bounding box center [27, 189] width 24 height 24
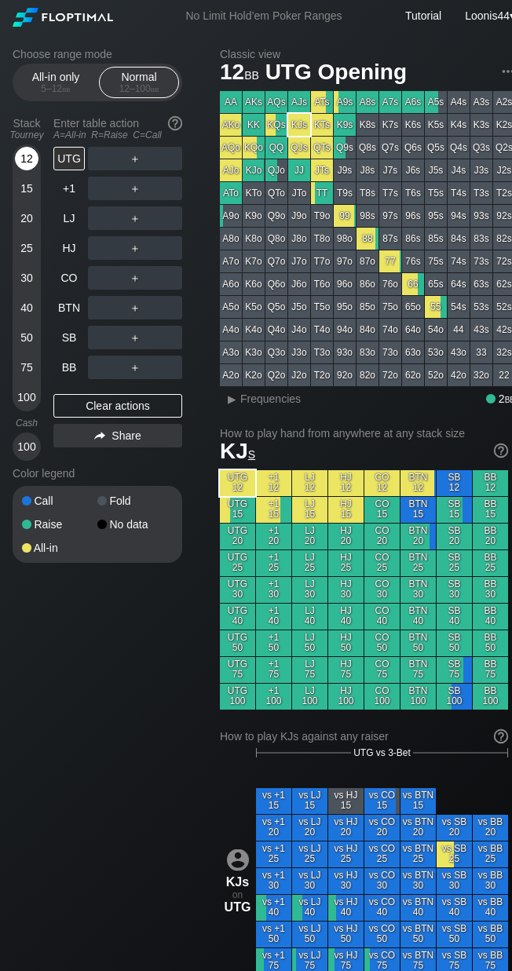
click at [31, 161] on div "12" at bounding box center [27, 159] width 24 height 24
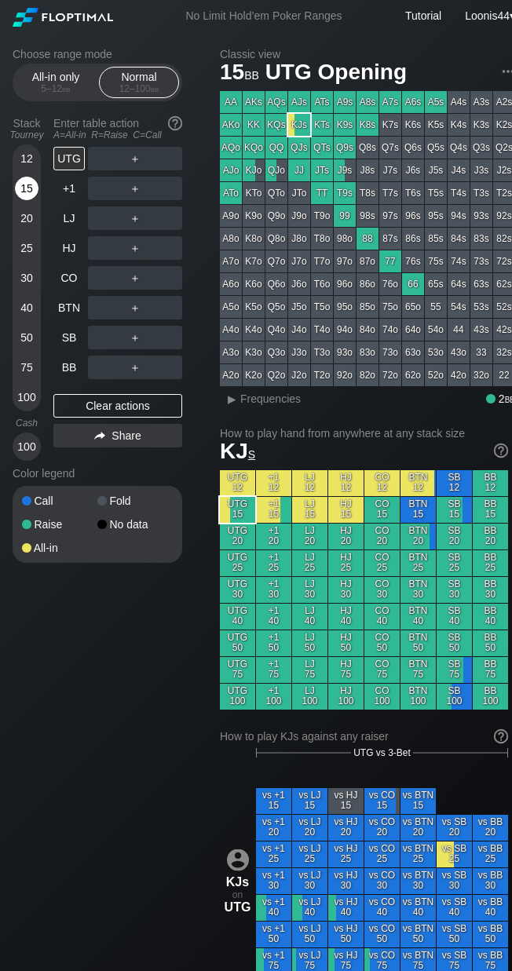
click at [30, 192] on div "15" at bounding box center [27, 189] width 24 height 24
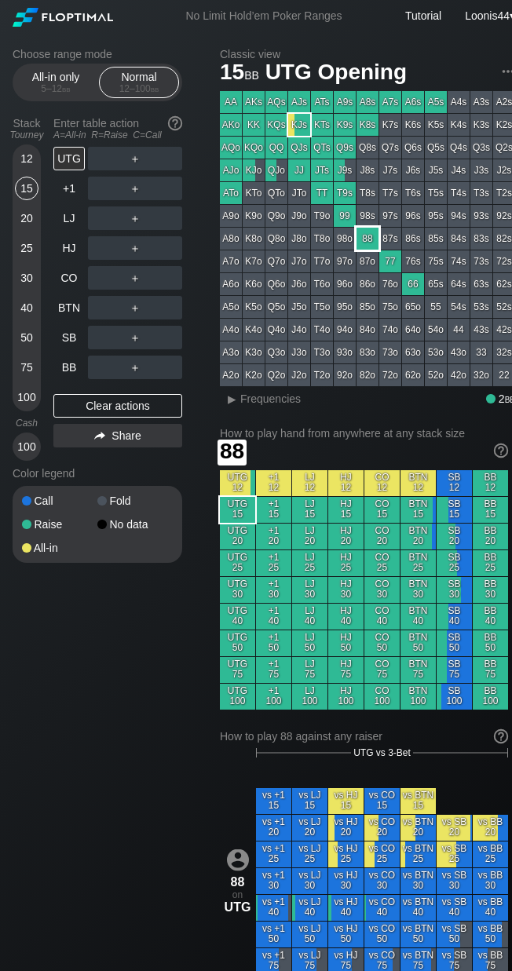
click at [366, 237] on div "88" at bounding box center [367, 239] width 22 height 22
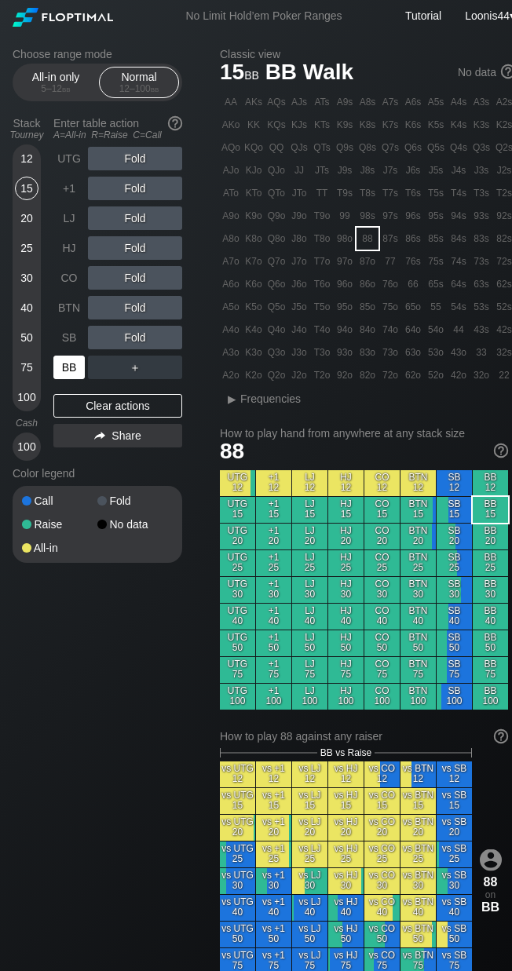
click at [67, 360] on div "BB" at bounding box center [68, 368] width 31 height 24
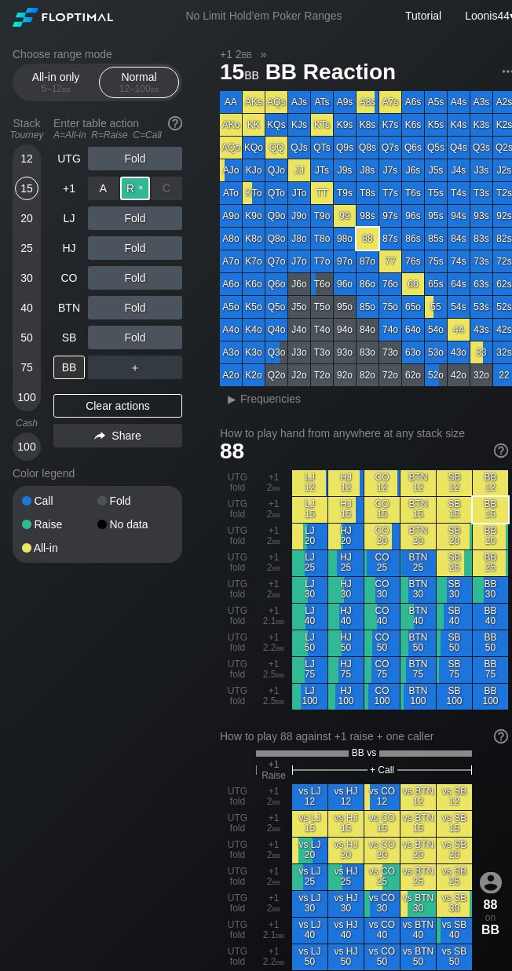
click at [137, 189] on div "R ✕" at bounding box center [135, 189] width 31 height 24
click at [73, 334] on div "SB" at bounding box center [68, 338] width 31 height 24
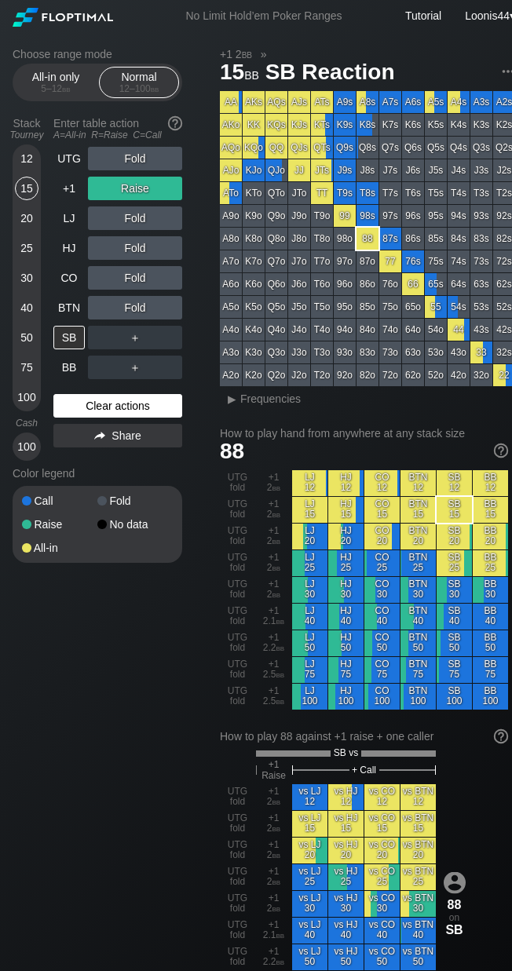
click at [96, 409] on div "Clear actions" at bounding box center [117, 406] width 129 height 24
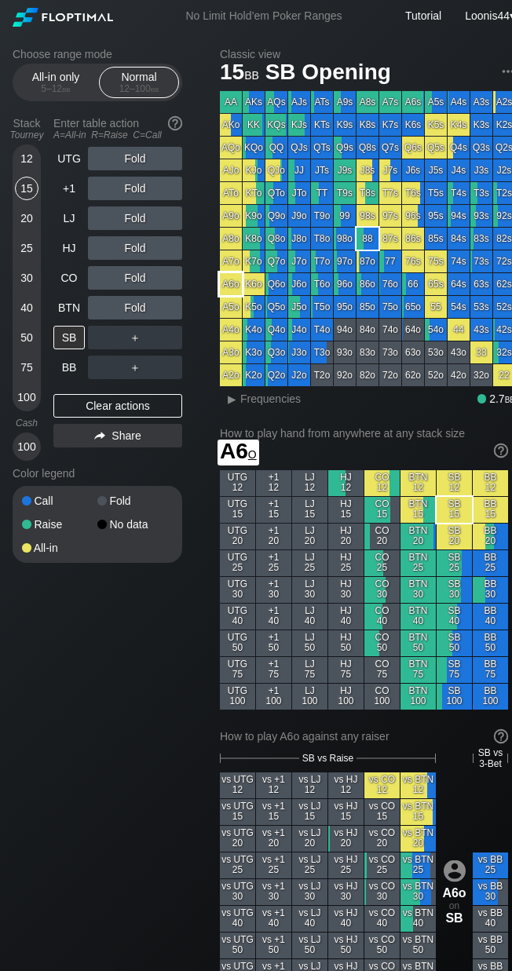
click at [227, 286] on div "A6o" at bounding box center [231, 284] width 22 height 22
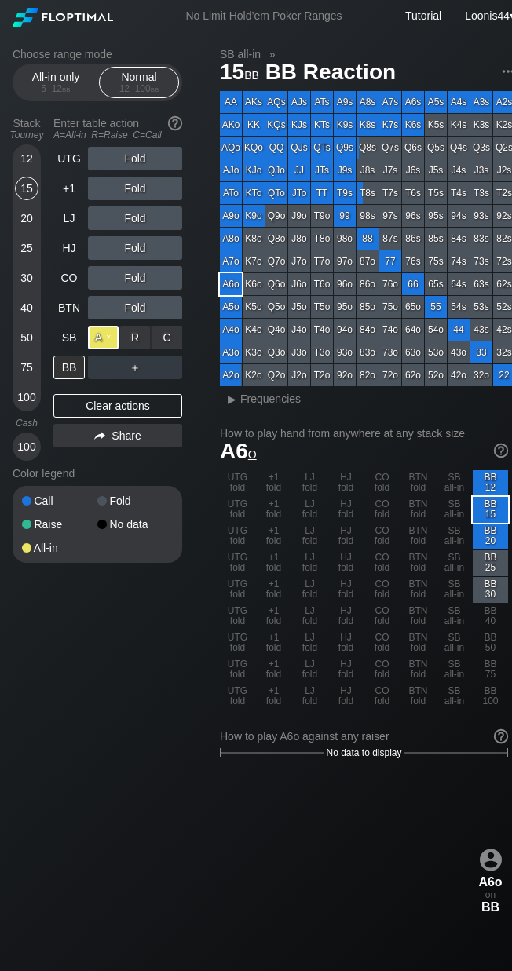
click at [112, 339] on div "A ✕" at bounding box center [103, 338] width 31 height 24
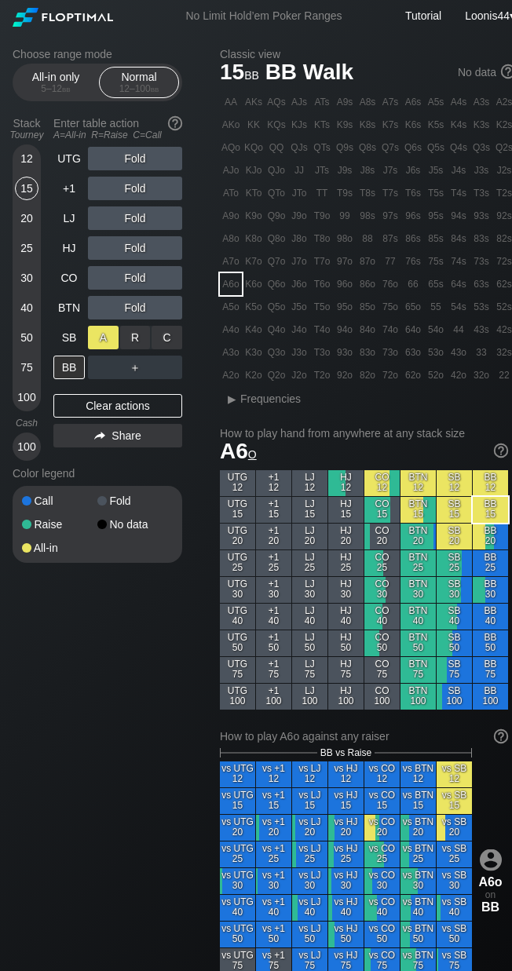
click at [108, 333] on div "A ✕" at bounding box center [103, 338] width 31 height 24
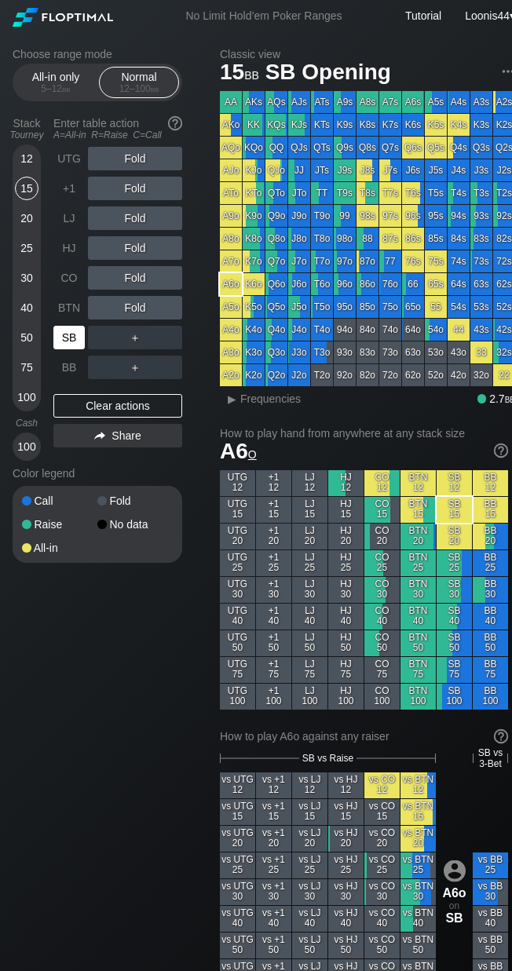
click at [68, 339] on div "SB" at bounding box center [68, 338] width 31 height 24
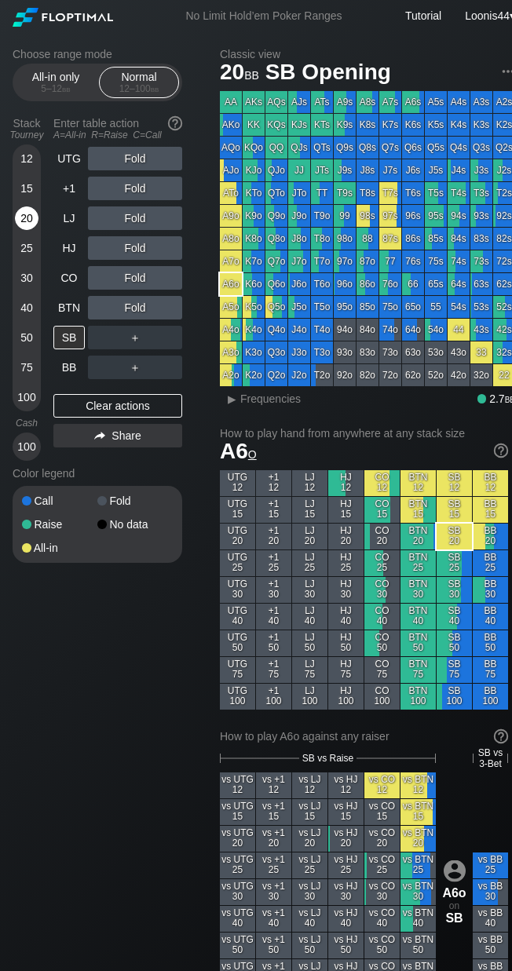
click at [24, 214] on div "20" at bounding box center [27, 218] width 24 height 24
click at [60, 311] on div "BTN" at bounding box center [68, 308] width 31 height 24
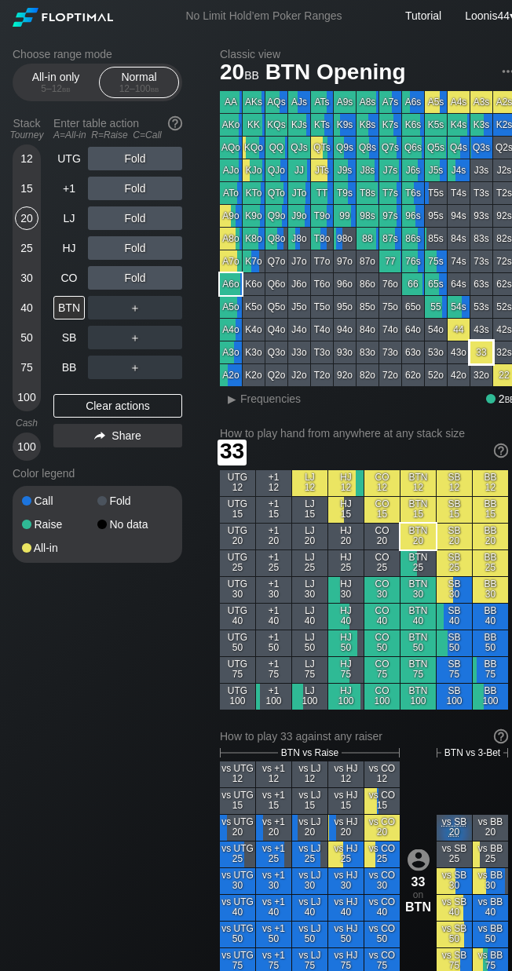
click at [477, 355] on div "33" at bounding box center [481, 352] width 22 height 22
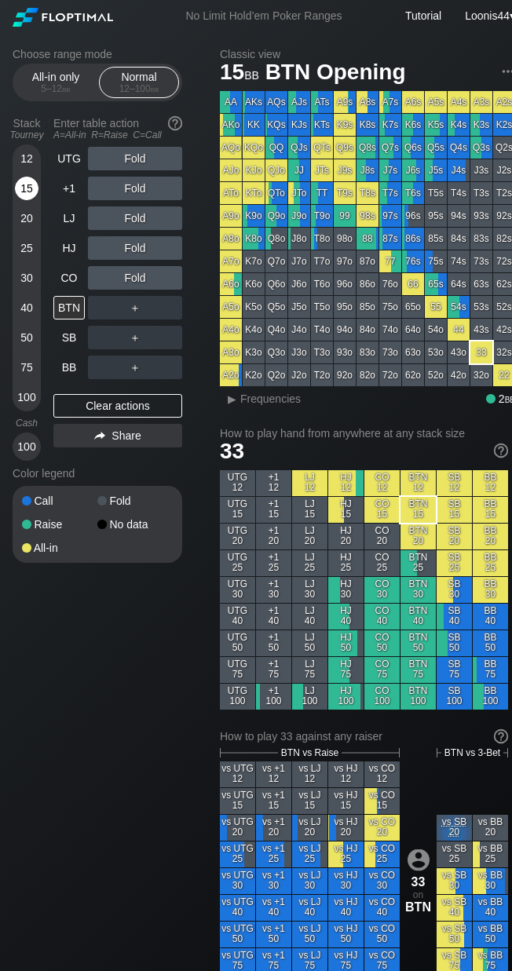
click at [25, 180] on div "15" at bounding box center [27, 189] width 24 height 24
click at [192, 111] on div "Choose range mode All-in only 5 – 12 bb Normal 12 – 100 bb Stack Tourney Enter …" at bounding box center [110, 315] width 195 height 535
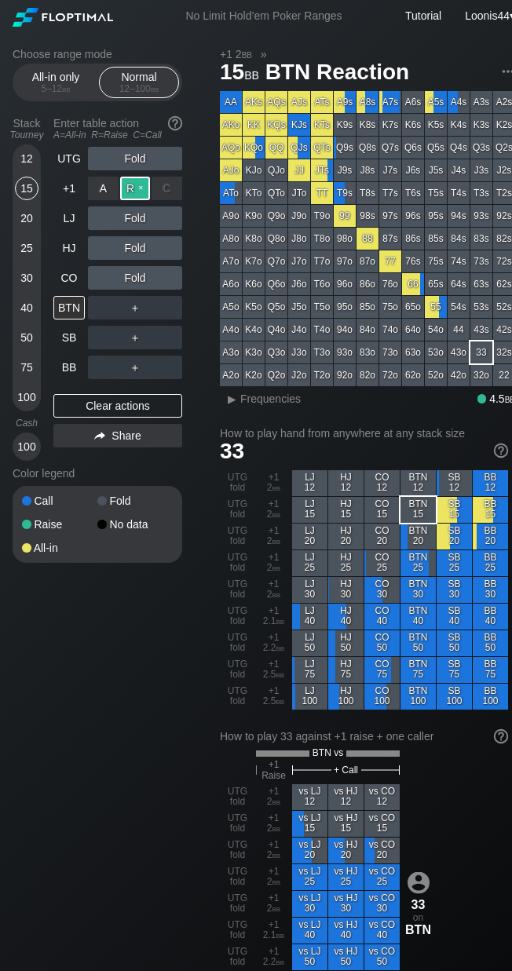
click at [137, 195] on div "R ✕" at bounding box center [135, 189] width 31 height 24
click at [172, 222] on div "C ✕" at bounding box center [166, 218] width 31 height 24
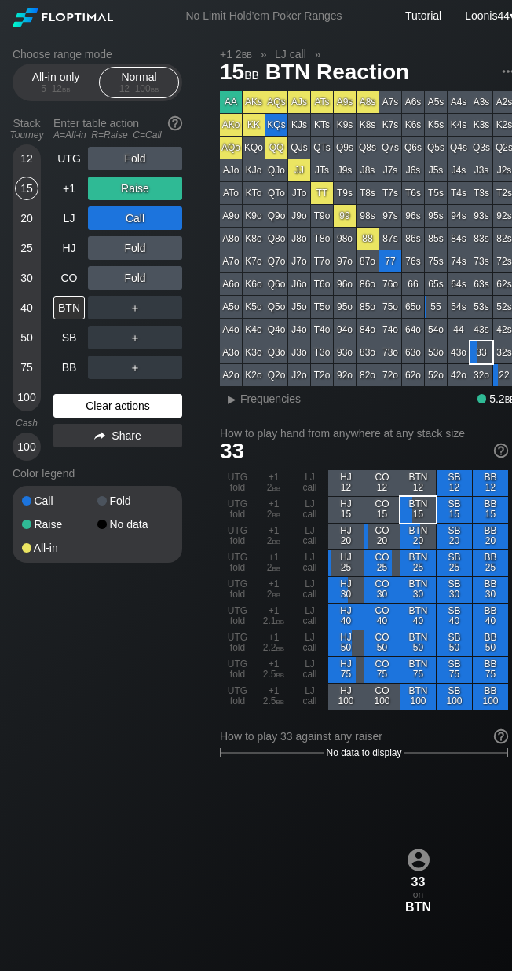
click at [142, 407] on div "Clear actions" at bounding box center [117, 406] width 129 height 24
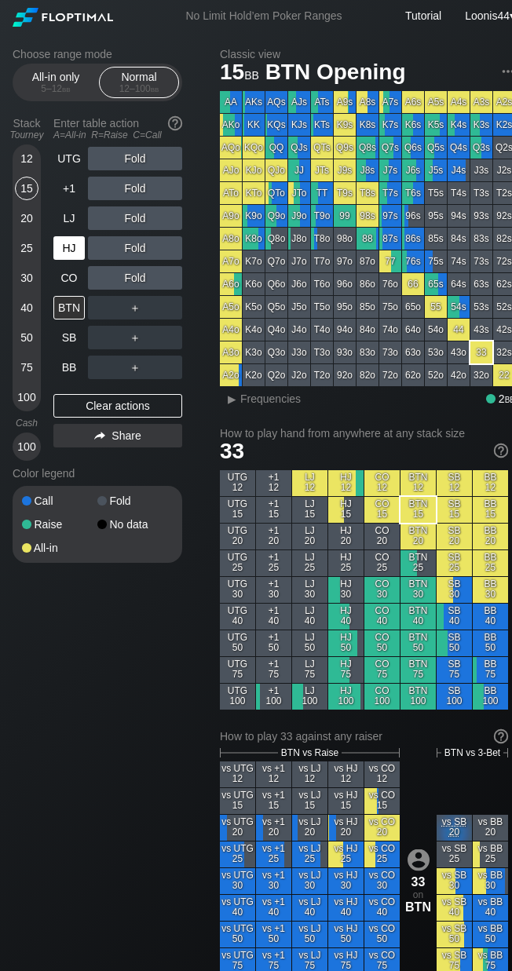
click at [75, 243] on div "HJ" at bounding box center [68, 248] width 31 height 24
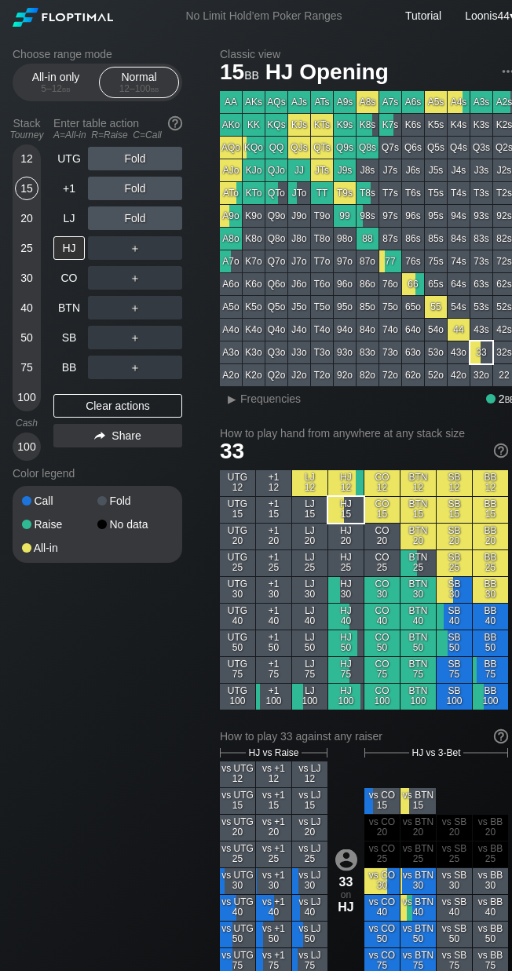
click at [30, 159] on div "12" at bounding box center [27, 159] width 24 height 24
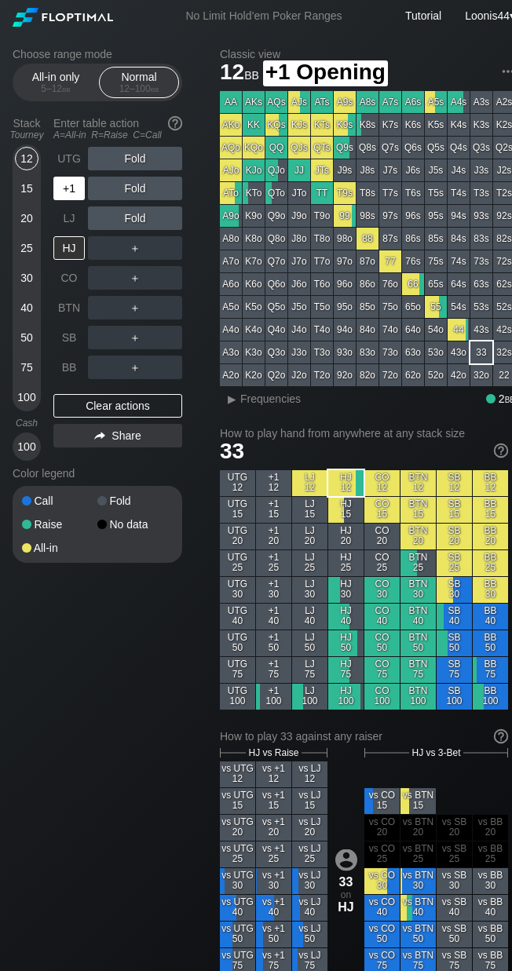
click at [78, 196] on div "+1" at bounding box center [68, 189] width 31 height 24
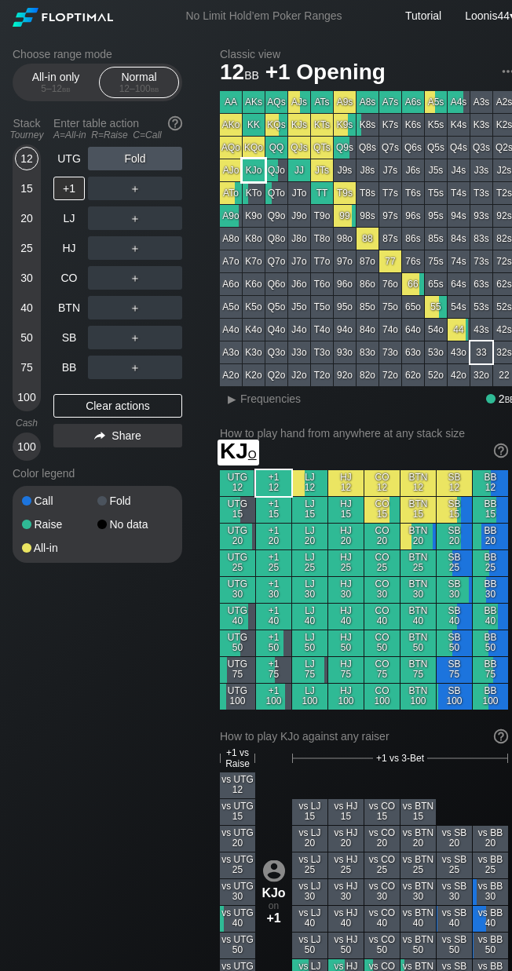
click at [256, 177] on div "KJo" at bounding box center [254, 170] width 22 height 22
click at [67, 373] on div "BB" at bounding box center [68, 368] width 31 height 24
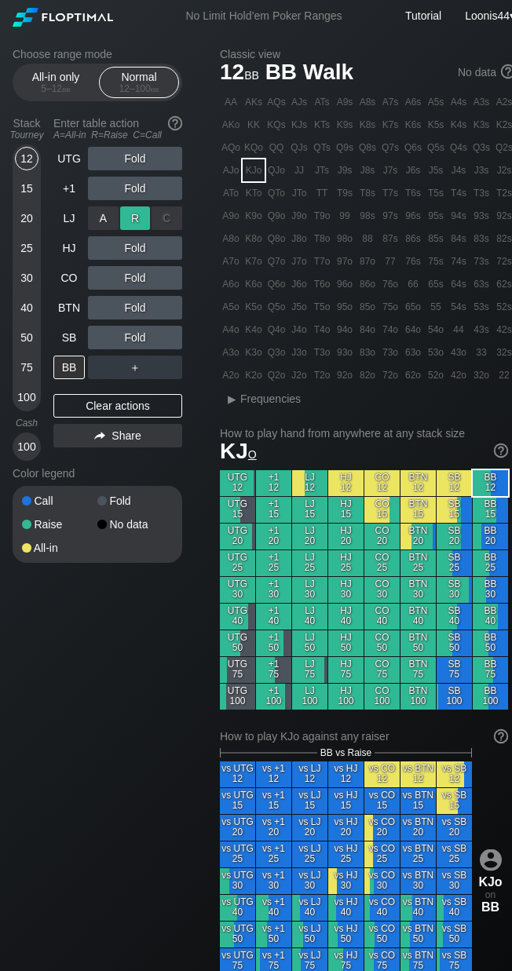
click at [129, 221] on div "R ✕" at bounding box center [135, 218] width 31 height 24
